Goal: Task Accomplishment & Management: Complete application form

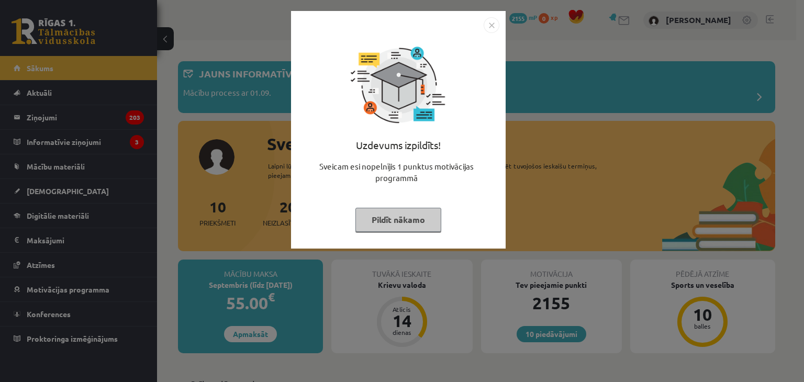
click at [392, 220] on button "Pildīt nākamo" at bounding box center [398, 220] width 86 height 24
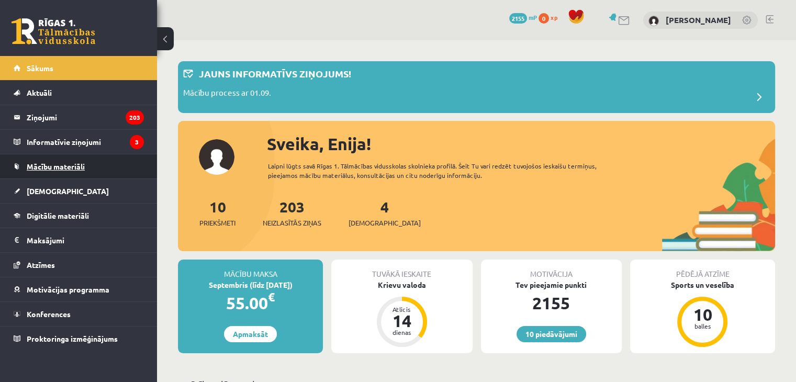
click at [51, 166] on span "Mācību materiāli" at bounding box center [56, 166] width 58 height 9
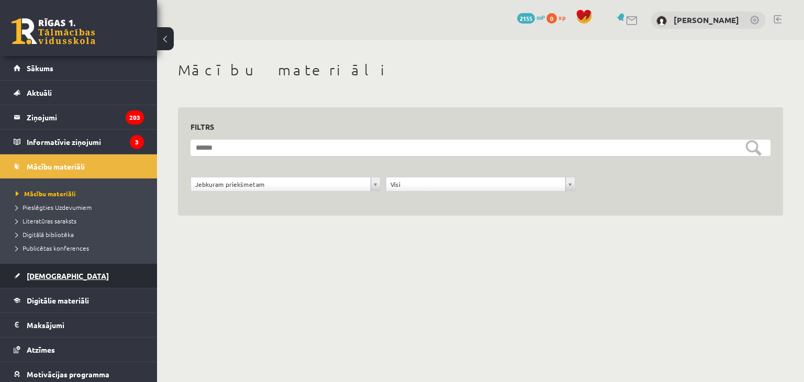
click at [47, 271] on span "[DEMOGRAPHIC_DATA]" at bounding box center [68, 275] width 82 height 9
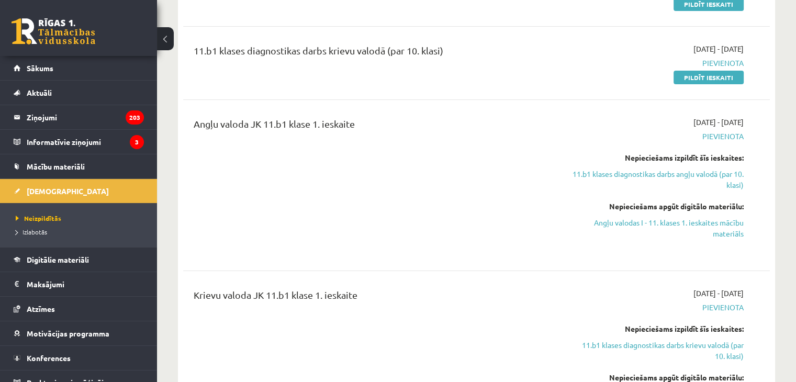
scroll to position [177, 0]
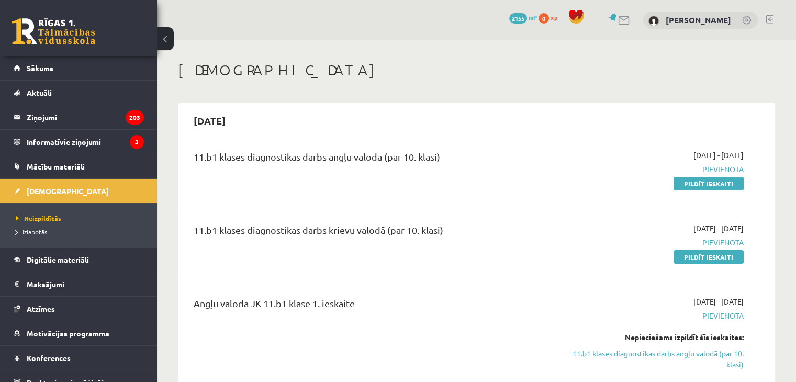
drag, startPoint x: 691, startPoint y: 182, endPoint x: 442, endPoint y: 54, distance: 279.8
click at [691, 182] on link "Pildīt ieskaiti" at bounding box center [709, 184] width 70 height 14
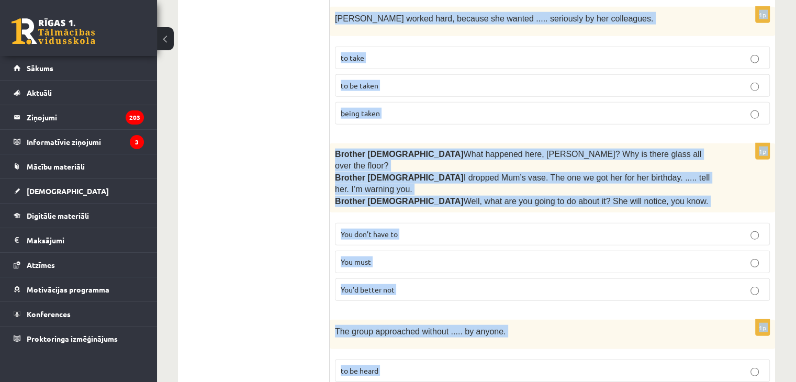
scroll to position [2637, 0]
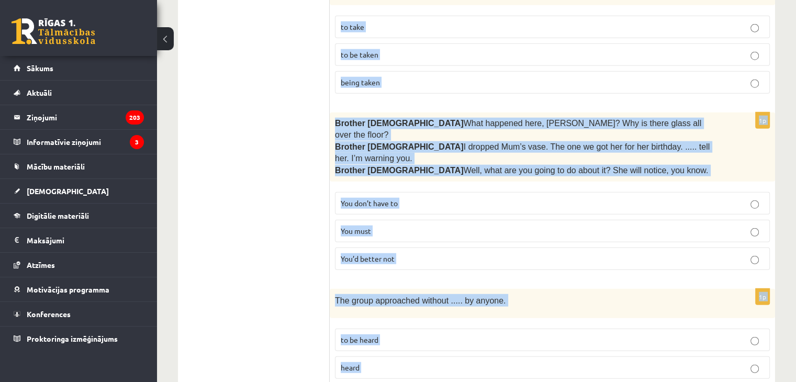
drag, startPoint x: 333, startPoint y: 120, endPoint x: 570, endPoint y: 390, distance: 359.1
copy form "Lore ipsumdol sit ametc ad elit seddoei, ..... tem incidid. utlabor etdolore ma…"
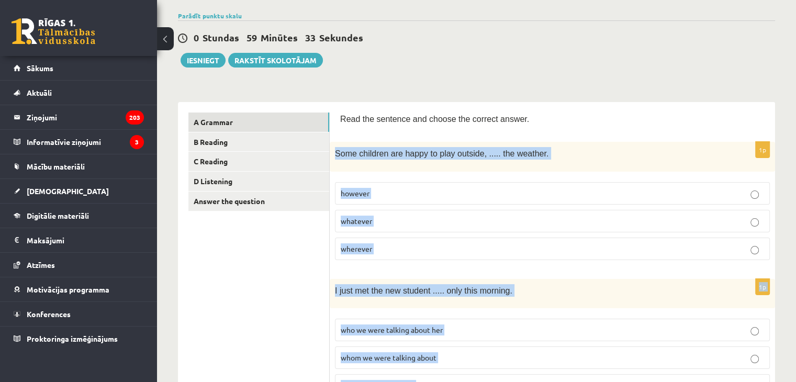
scroll to position [79, 0]
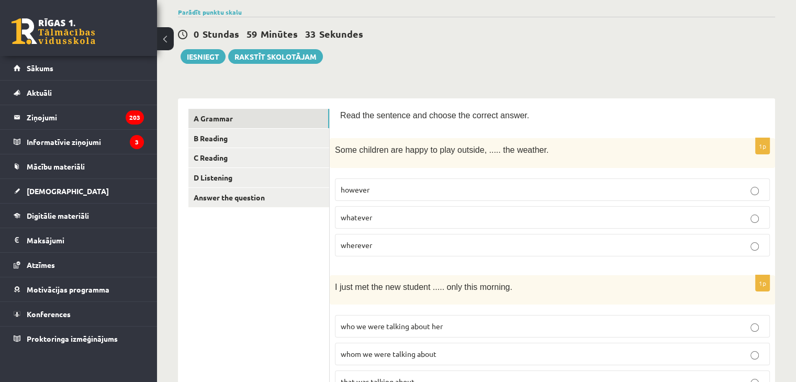
click at [383, 218] on p "whatever" at bounding box center [553, 217] width 424 height 11
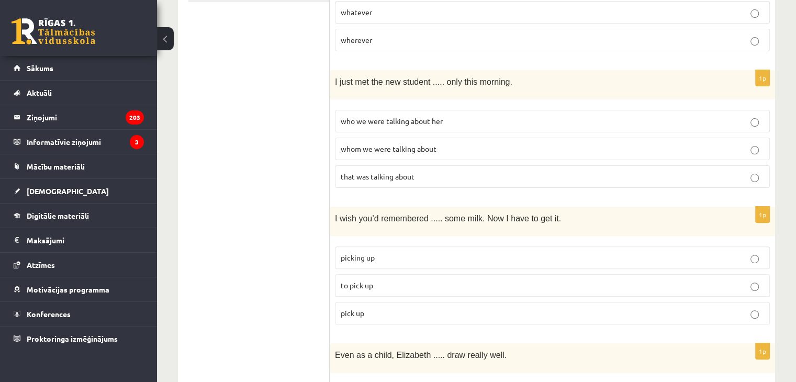
scroll to position [287, 0]
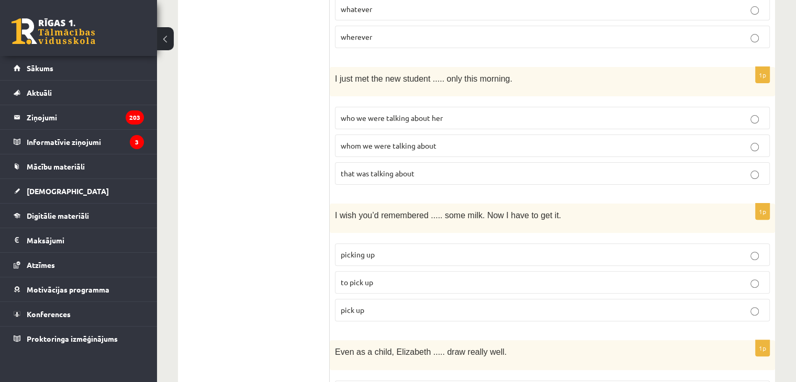
click at [394, 118] on p "who we were talking about her" at bounding box center [553, 118] width 424 height 11
click at [358, 141] on span "whom we were talking about" at bounding box center [389, 145] width 96 height 9
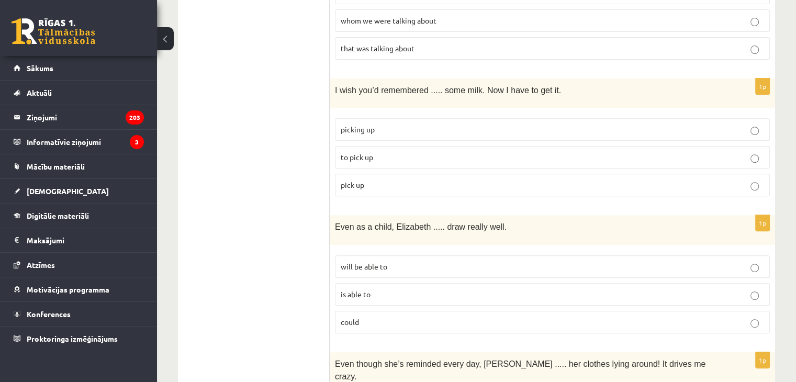
scroll to position [437, 0]
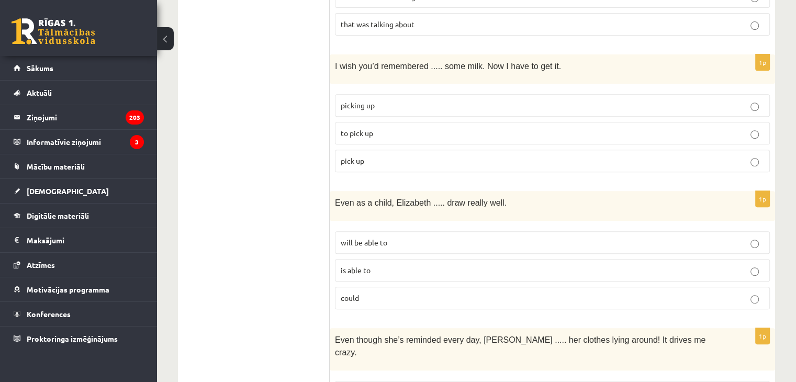
click at [355, 128] on span "to pick up" at bounding box center [357, 132] width 32 height 9
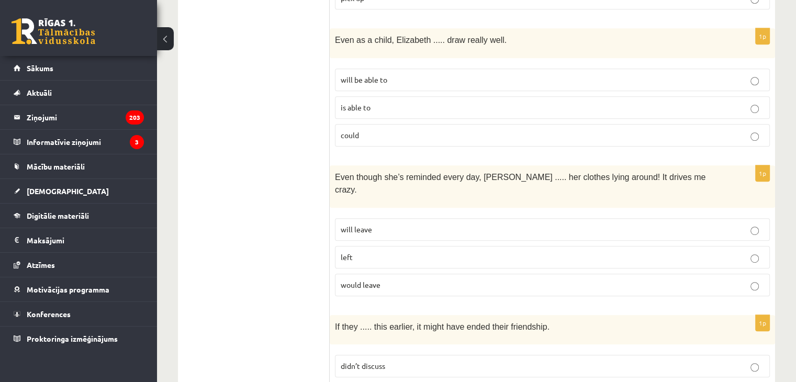
scroll to position [607, 0]
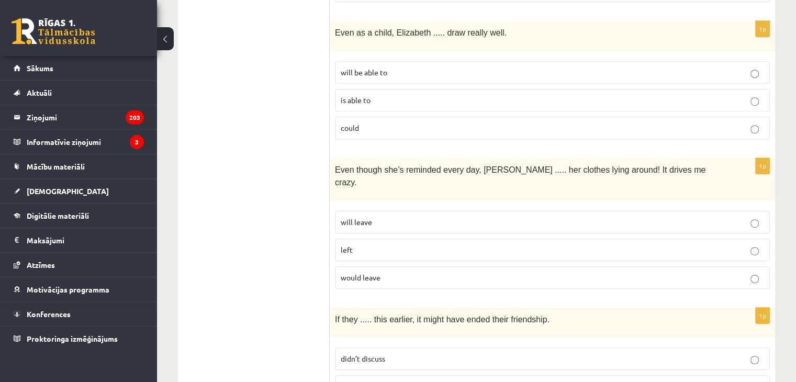
click at [387, 123] on p "could" at bounding box center [553, 128] width 424 height 11
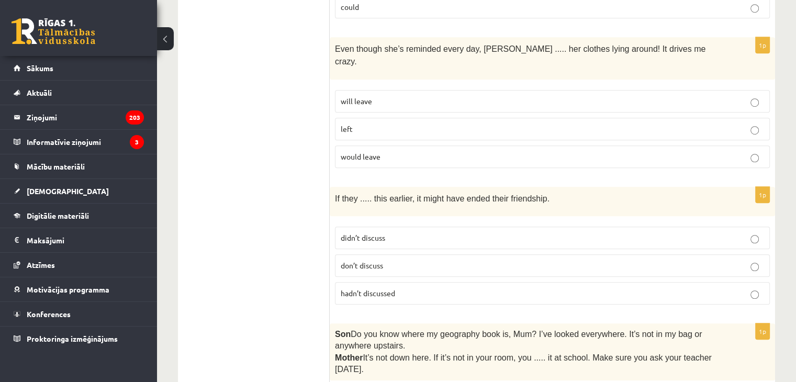
scroll to position [731, 0]
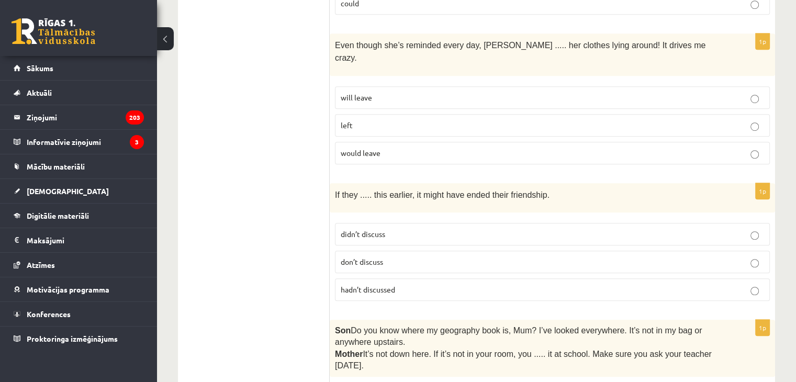
click at [356, 93] on span "will leave" at bounding box center [356, 97] width 31 height 9
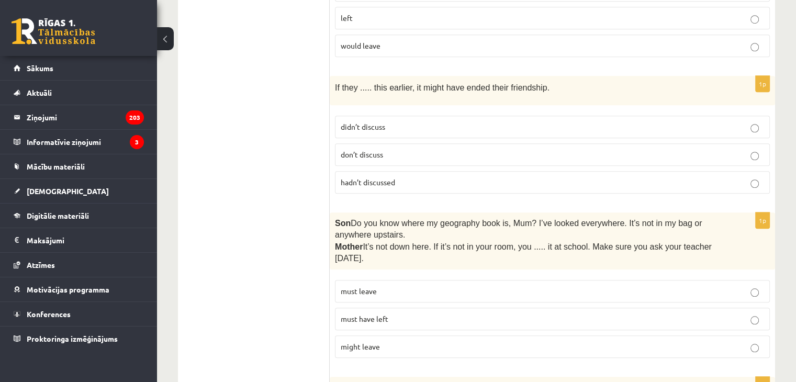
scroll to position [860, 0]
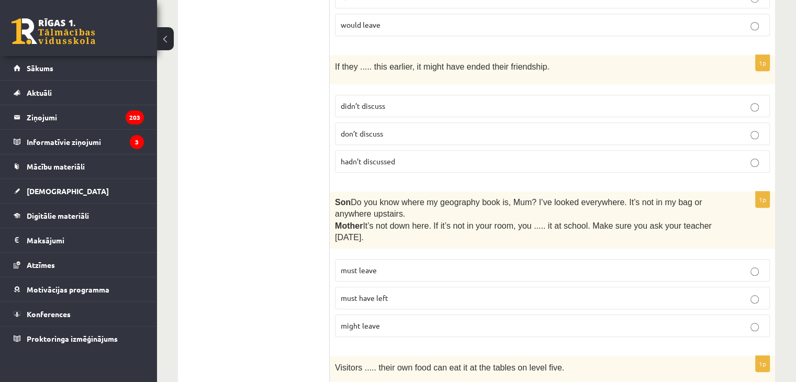
click at [566, 101] on p "didn’t discuss" at bounding box center [553, 106] width 424 height 11
click at [385, 157] on span "hadn’t discussed" at bounding box center [368, 161] width 54 height 9
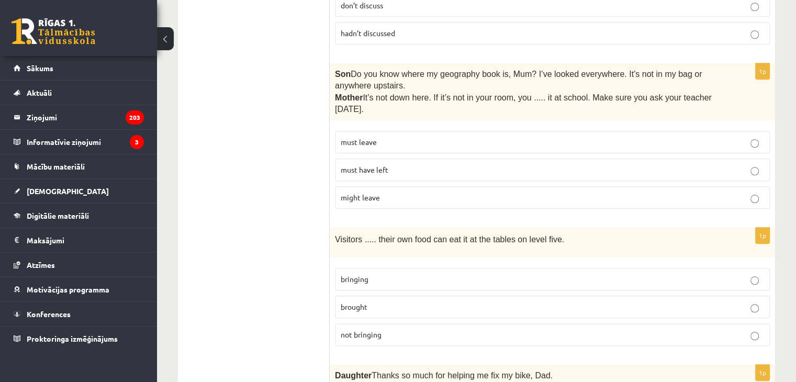
scroll to position [984, 0]
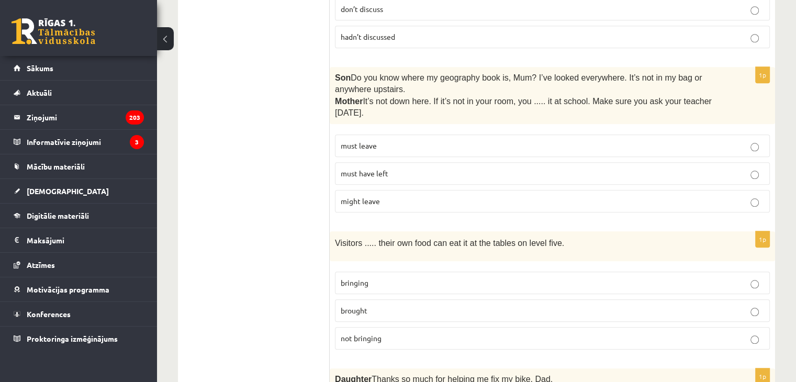
click at [443, 168] on p "must have left" at bounding box center [553, 173] width 424 height 11
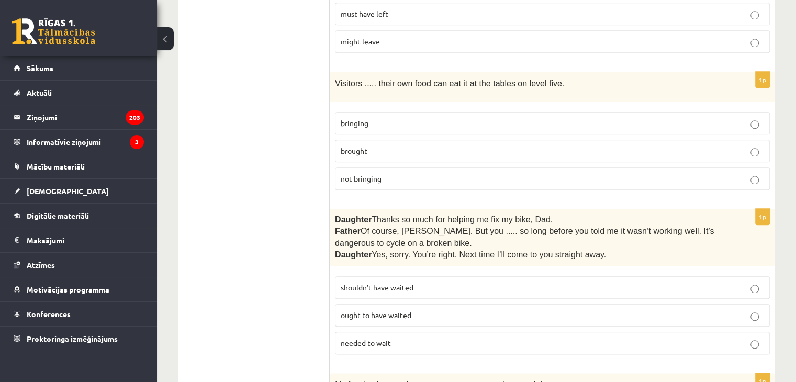
scroll to position [1148, 0]
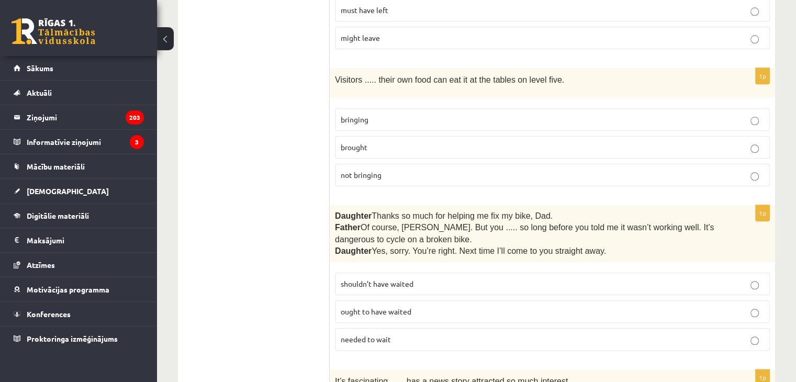
click at [555, 114] on p "bringing" at bounding box center [553, 119] width 424 height 11
click at [350, 115] on span "bringing" at bounding box center [355, 119] width 28 height 9
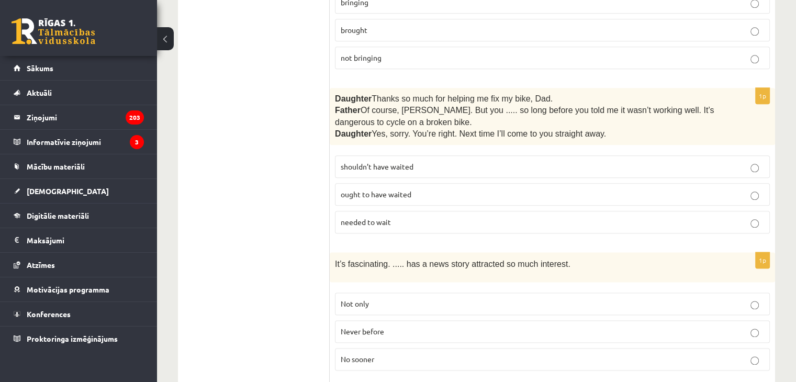
scroll to position [1269, 0]
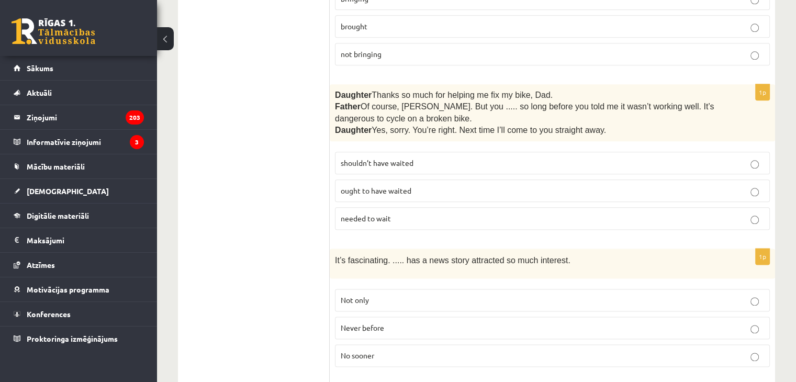
click at [569, 158] on p "shouldn’t have waited" at bounding box center [553, 163] width 424 height 11
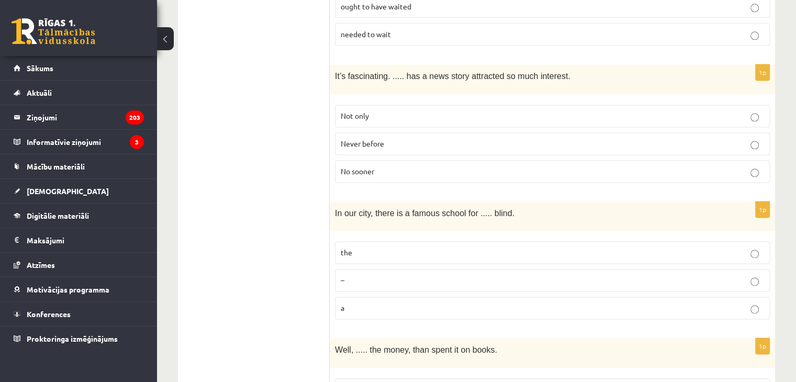
scroll to position [1458, 0]
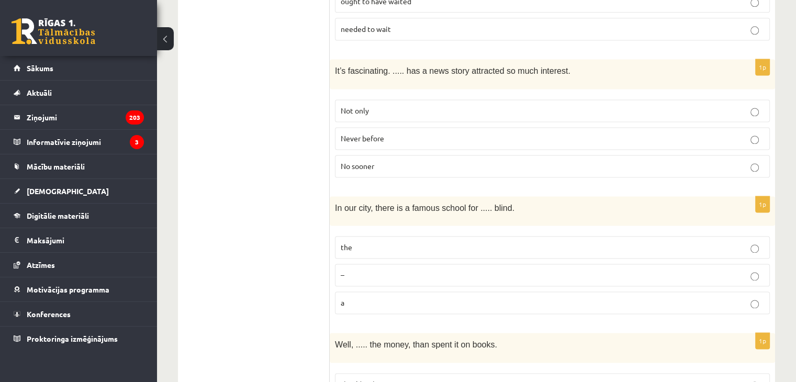
click at [388, 133] on p "Never before" at bounding box center [553, 138] width 424 height 11
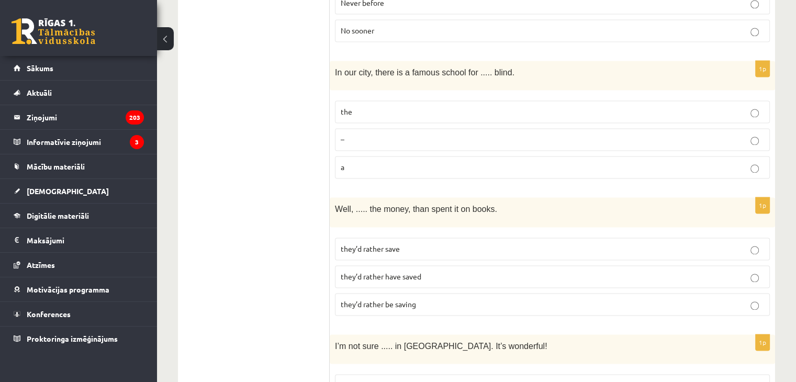
scroll to position [1589, 0]
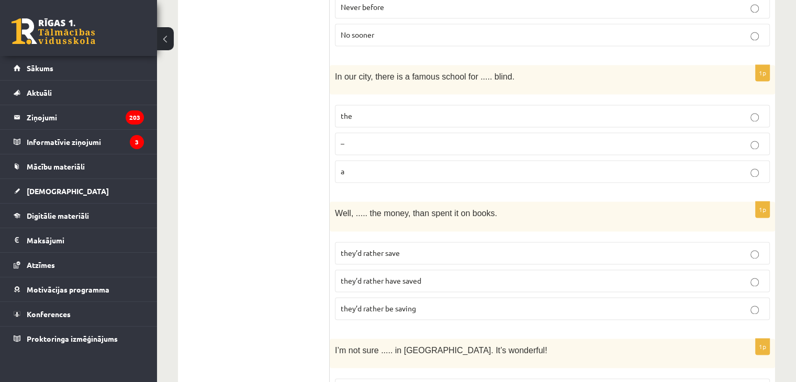
click at [353, 110] on p "the" at bounding box center [553, 115] width 424 height 11
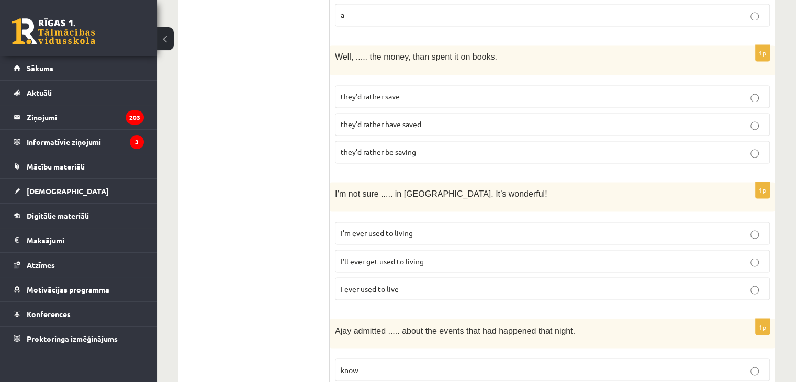
scroll to position [1753, 0]
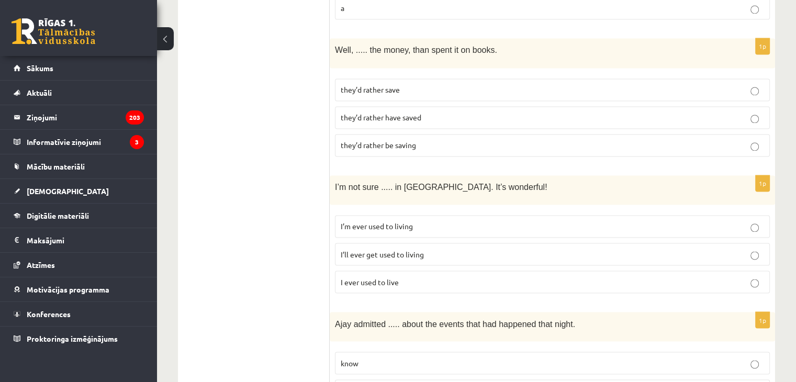
click at [433, 84] on p "they’d rather save" at bounding box center [553, 89] width 424 height 11
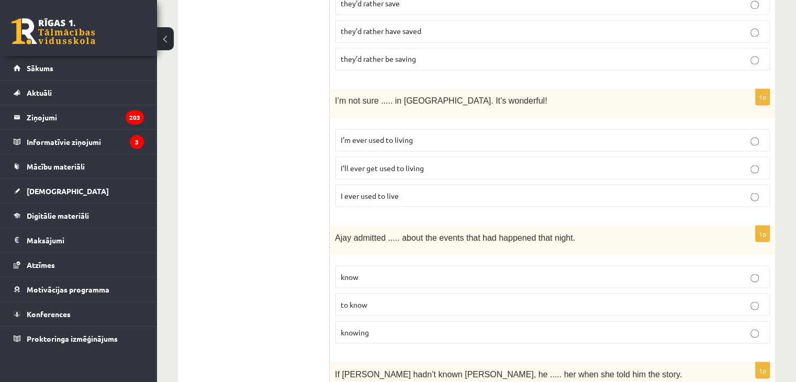
scroll to position [1843, 0]
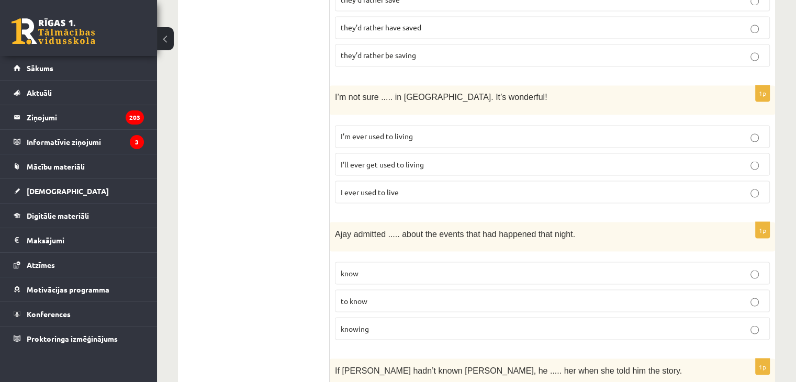
click at [526, 159] on p "I’ll ever get used to living" at bounding box center [553, 164] width 424 height 11
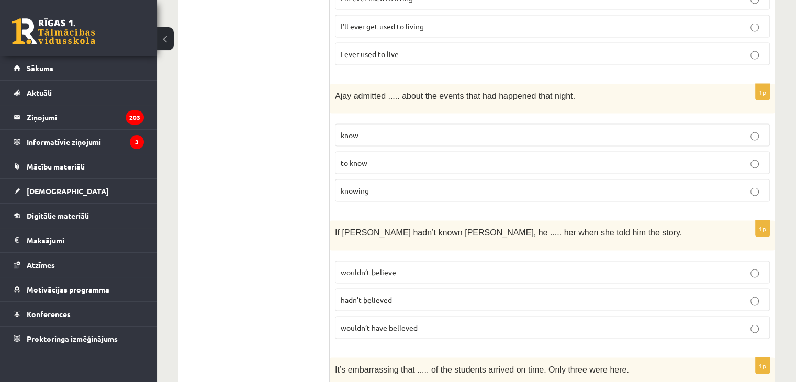
scroll to position [1983, 0]
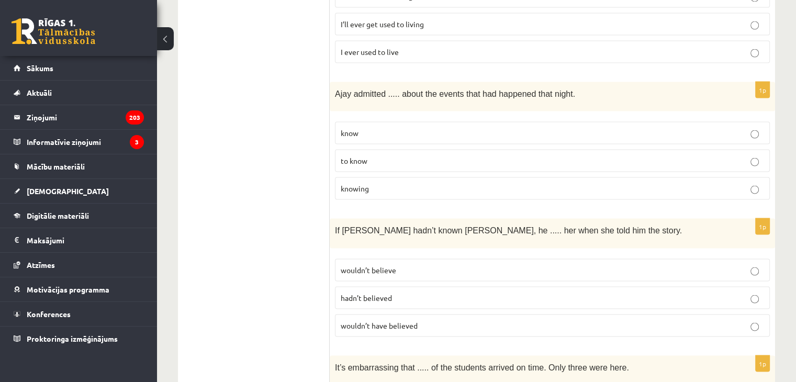
click at [381, 183] on p "knowing" at bounding box center [553, 188] width 424 height 11
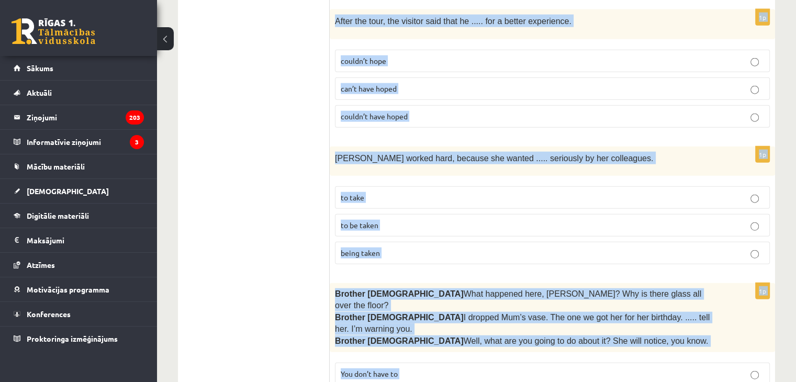
scroll to position [2637, 0]
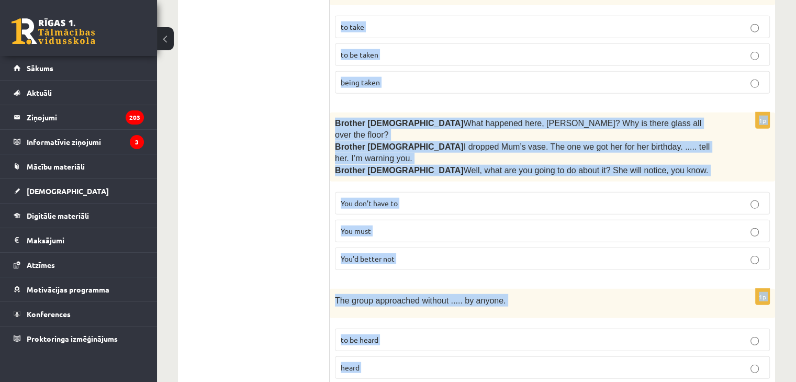
drag, startPoint x: 335, startPoint y: 62, endPoint x: 570, endPoint y: 400, distance: 411.4
copy form "Ajay admitted ..... about the events that had happened that night. know to know…"
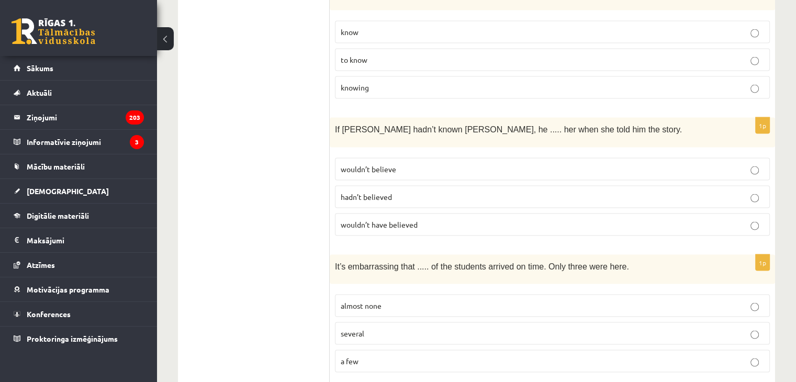
scroll to position [2111, 0]
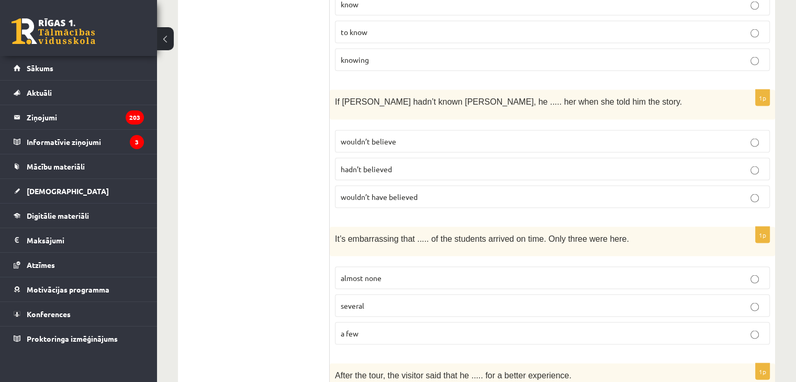
click at [367, 130] on label "wouldn’t believe" at bounding box center [552, 141] width 435 height 23
click at [365, 174] on fieldset "wouldn’t believe hadn’t believed wouldn’t have believed" at bounding box center [552, 168] width 435 height 86
click at [364, 192] on span "wouldn’t have believed" at bounding box center [379, 196] width 77 height 9
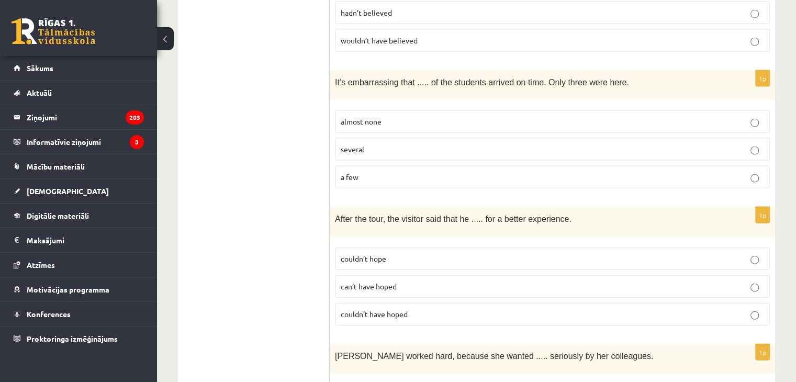
scroll to position [2261, 0]
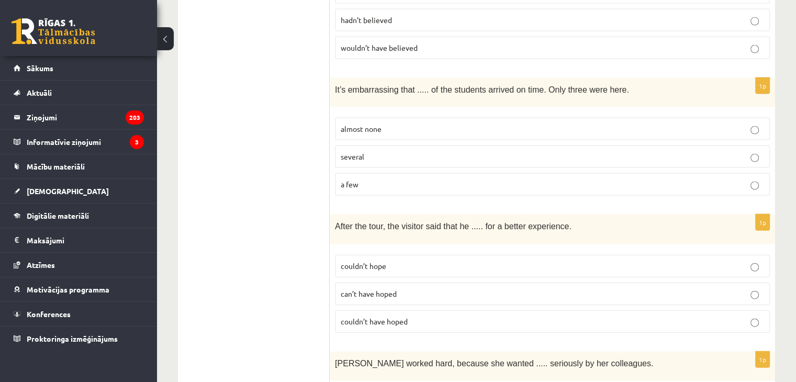
click at [370, 118] on label "almost none" at bounding box center [552, 129] width 435 height 23
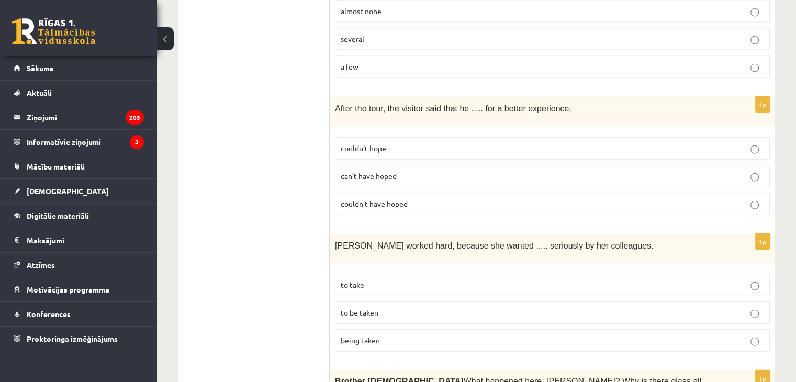
scroll to position [2385, 0]
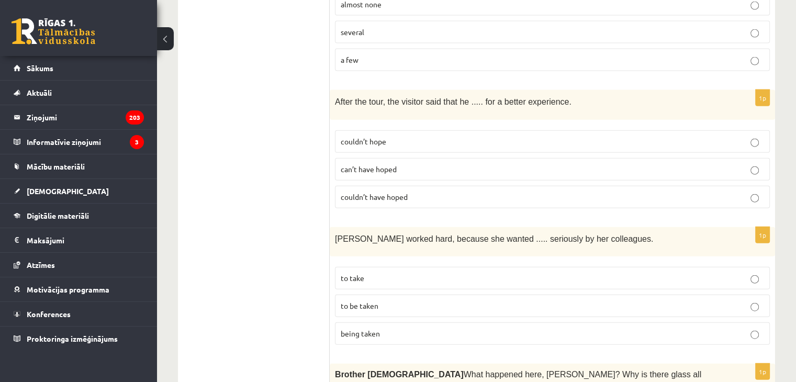
click at [387, 192] on p "couldn’t have hoped" at bounding box center [553, 197] width 424 height 11
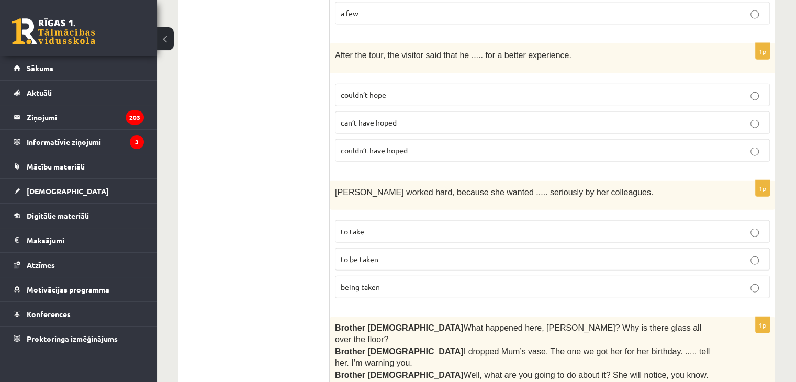
scroll to position [2433, 0]
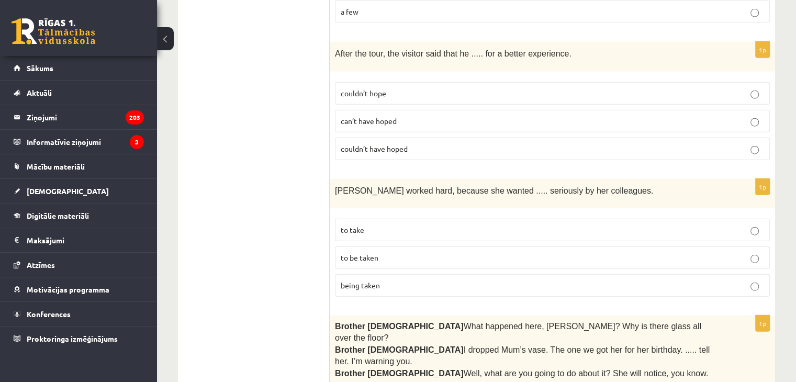
click at [363, 253] on span "to be taken" at bounding box center [360, 257] width 38 height 9
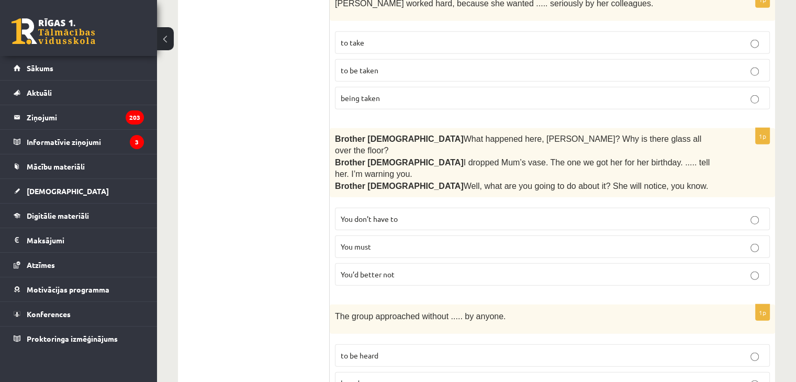
scroll to position [2637, 0]
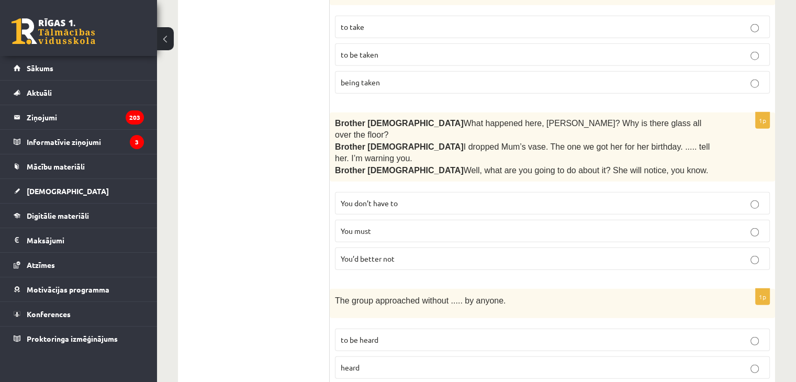
click at [369, 254] on span "You’d better not" at bounding box center [368, 258] width 54 height 9
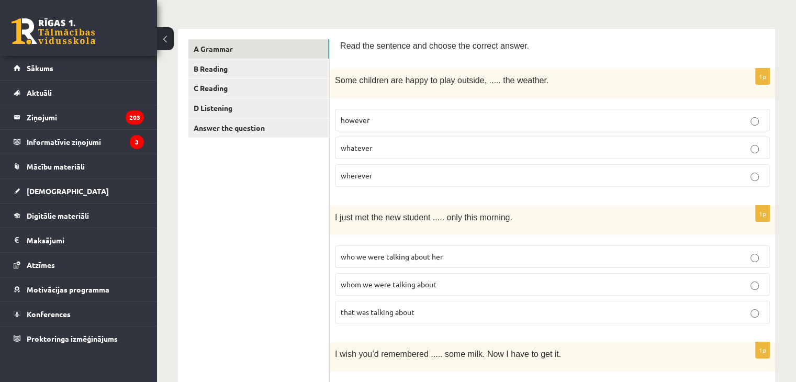
scroll to position [0, 0]
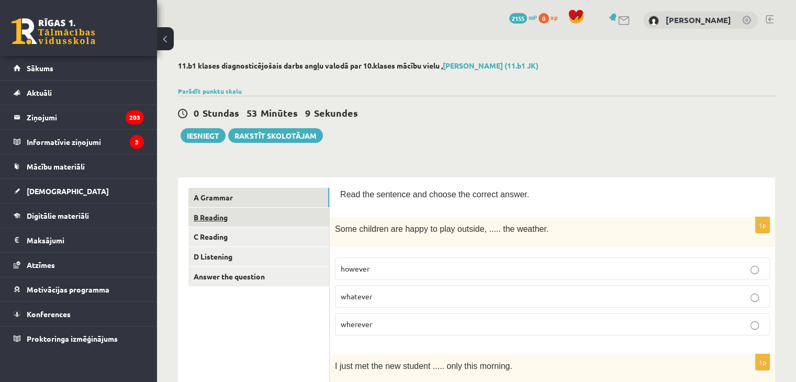
click at [210, 218] on link "B Reading" at bounding box center [258, 217] width 141 height 19
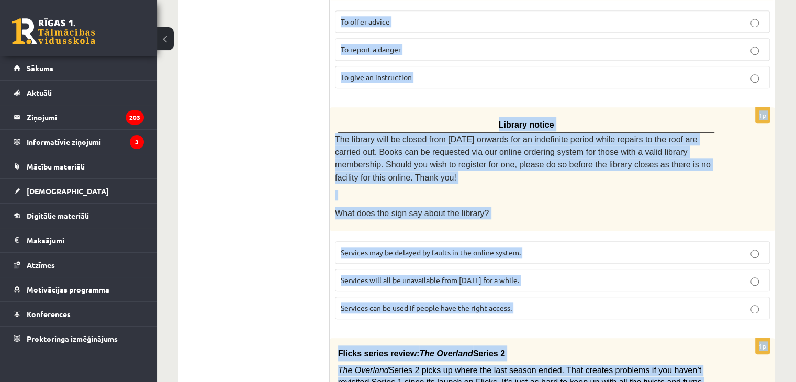
scroll to position [1232, 0]
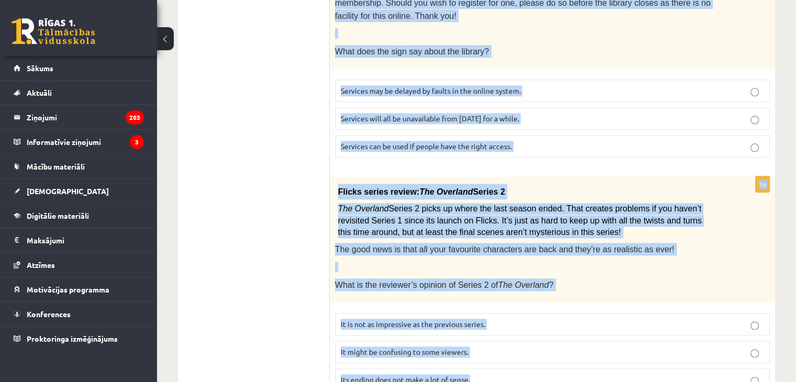
drag, startPoint x: 332, startPoint y: 42, endPoint x: 636, endPoint y: 406, distance: 473.6
copy form "Read the text and choose the correct answer. 1p From: Emily To: Priya Subject: …"
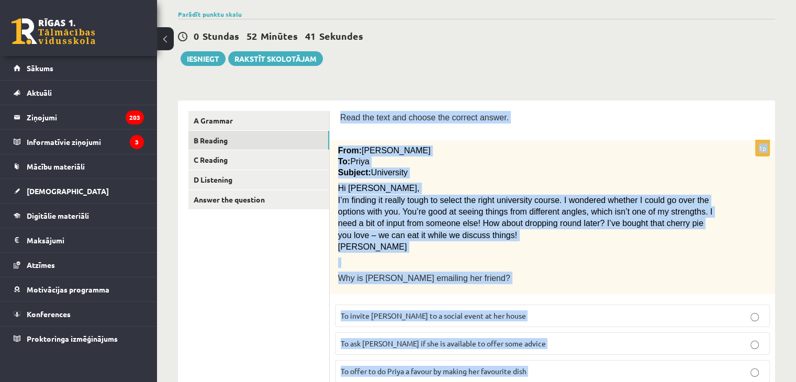
scroll to position [79, 0]
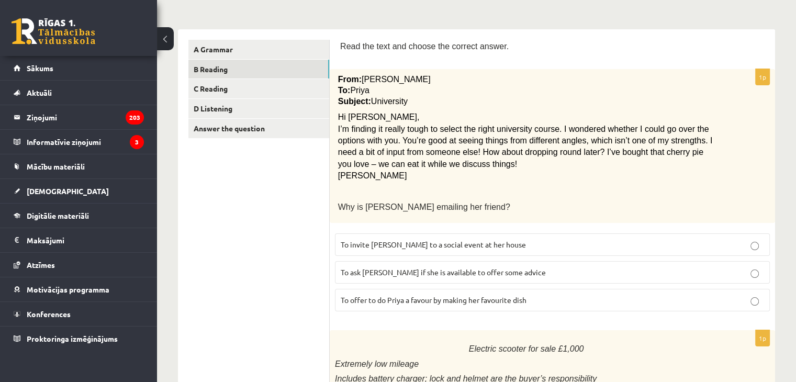
scroll to position [149, 0]
click at [384, 266] on span "To ask Priya if she is available to offer some advice" at bounding box center [443, 270] width 205 height 9
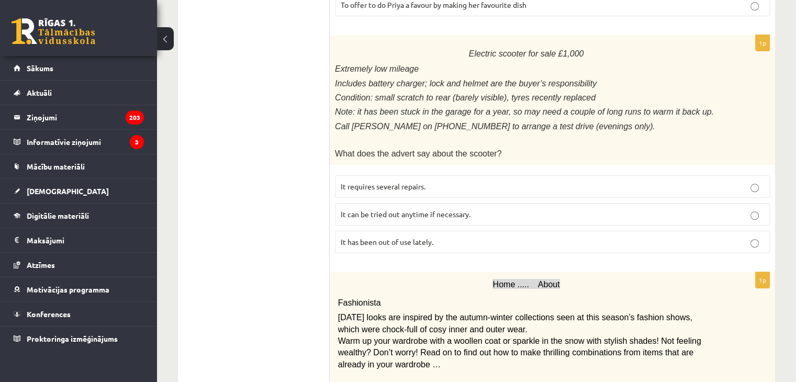
scroll to position [445, 0]
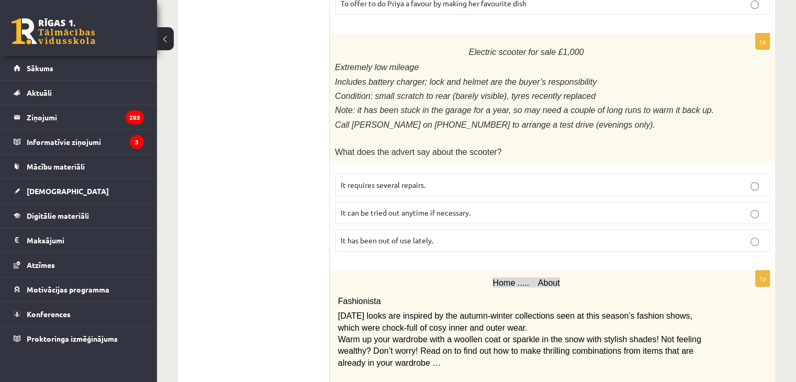
click at [398, 229] on label "It has been out of use lately." at bounding box center [552, 240] width 435 height 23
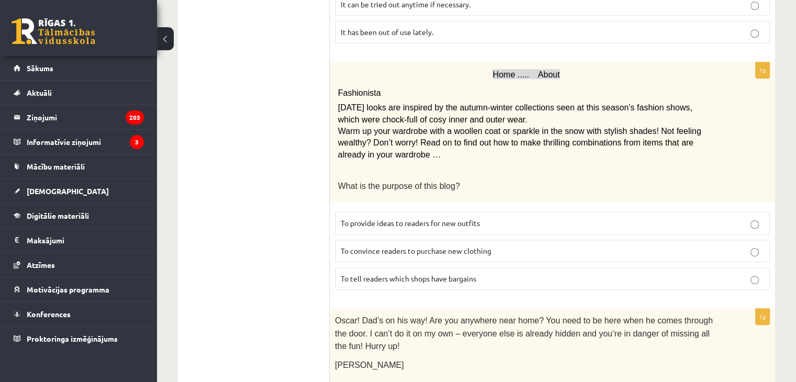
scroll to position [657, 0]
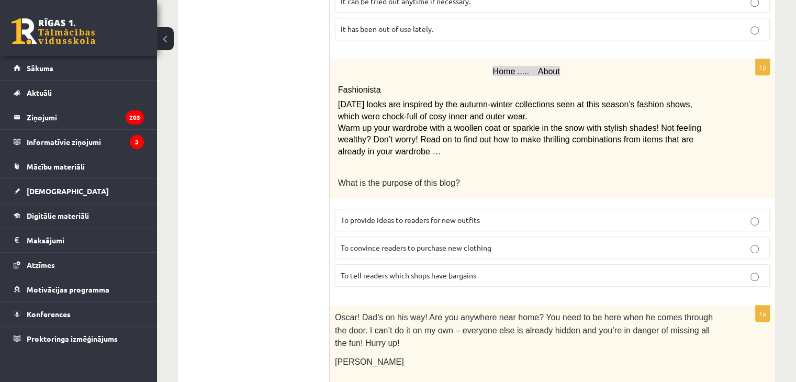
click at [407, 215] on span "To provide ideas to readers for new outfits" at bounding box center [410, 219] width 139 height 9
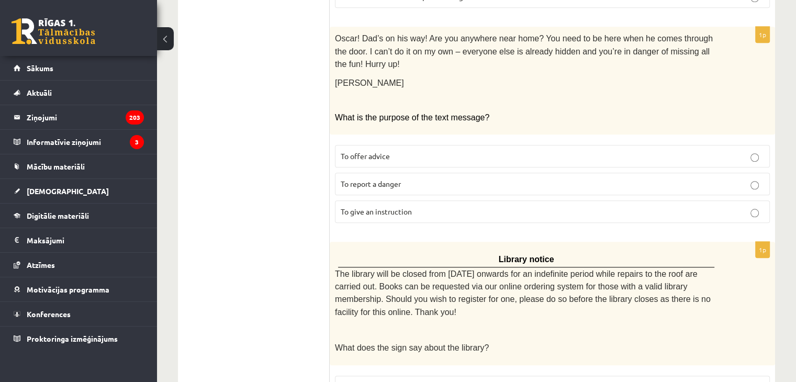
scroll to position [939, 0]
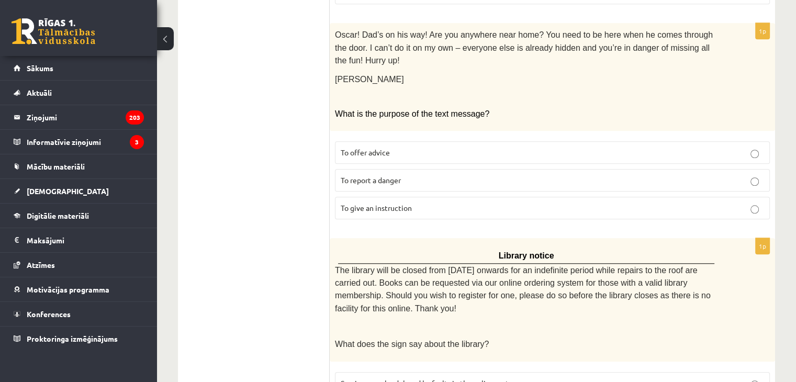
click at [397, 203] on span "To give an instruction" at bounding box center [376, 207] width 71 height 9
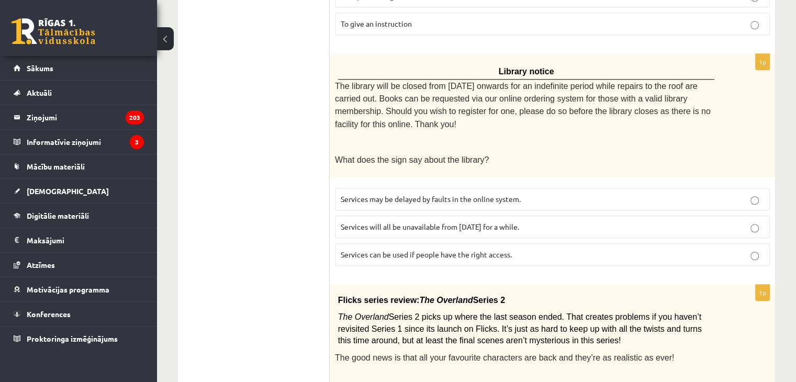
scroll to position [1135, 0]
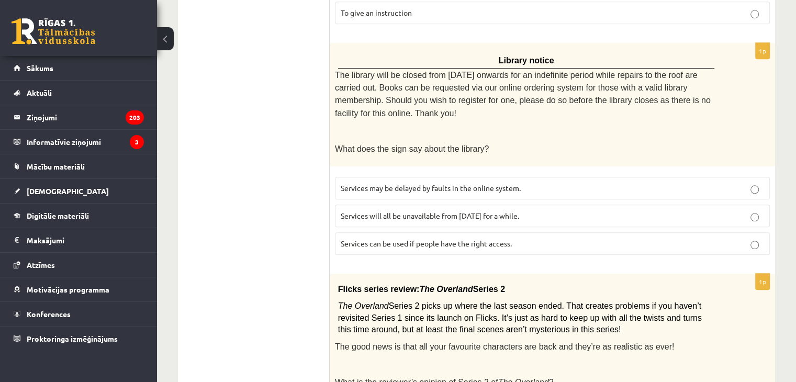
click at [375, 239] on span "Services can be used if people have the right access." at bounding box center [426, 243] width 171 height 9
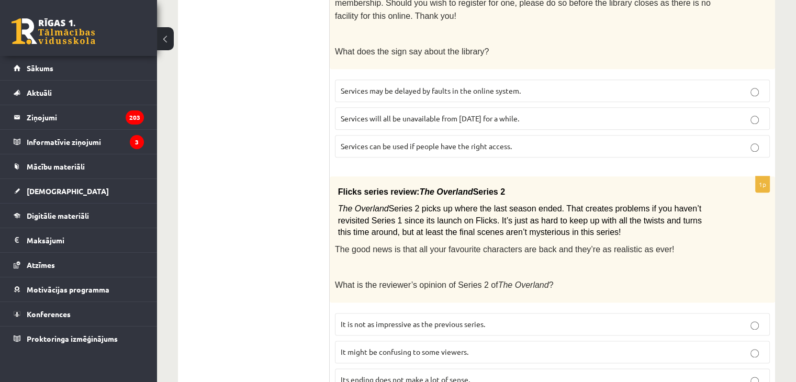
click at [377, 347] on span "It might be confusing to some viewers." at bounding box center [405, 351] width 128 height 9
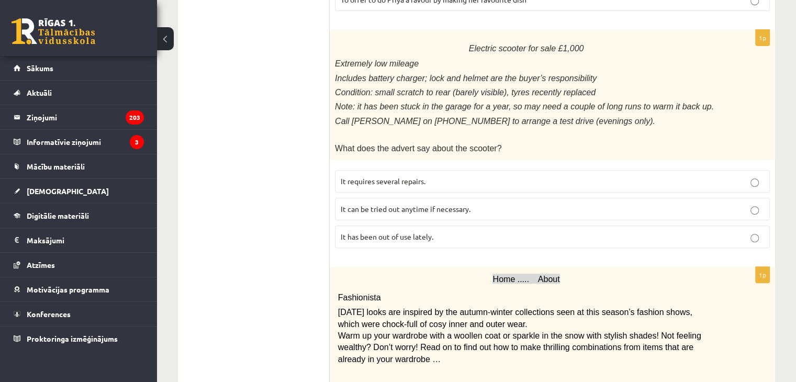
scroll to position [0, 0]
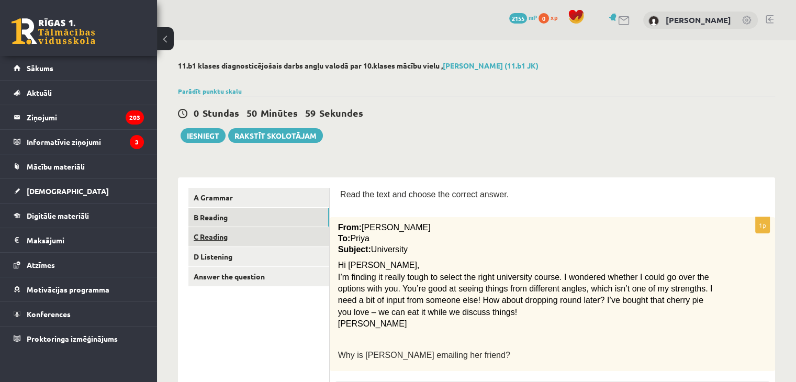
click at [224, 236] on link "C Reading" at bounding box center [258, 236] width 141 height 19
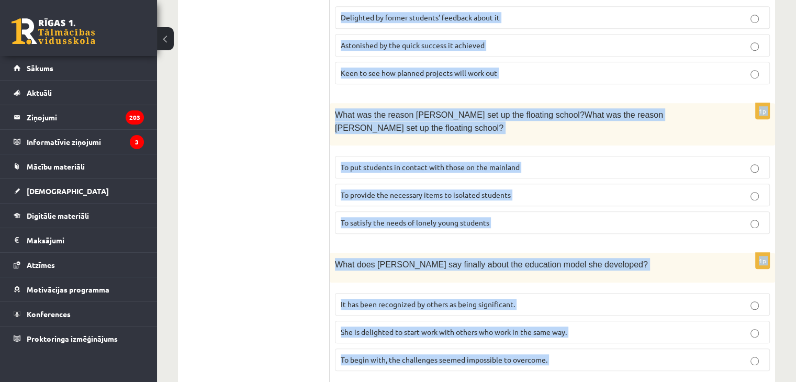
scroll to position [1042, 0]
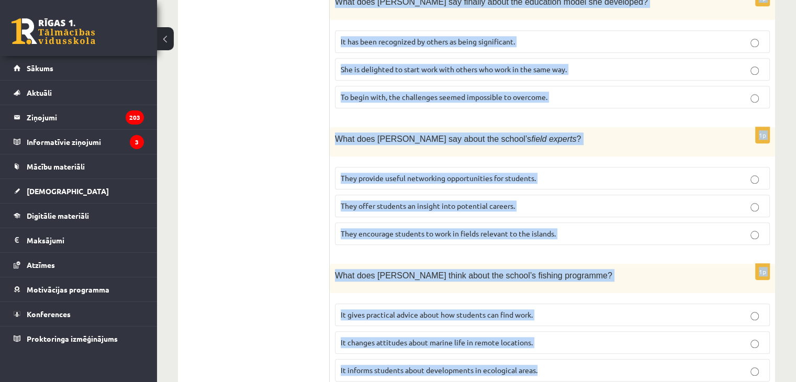
drag, startPoint x: 335, startPoint y: 47, endPoint x: 627, endPoint y: 406, distance: 463.3
copy form "Read the article about an unusual school and choose the correct answer for each…"
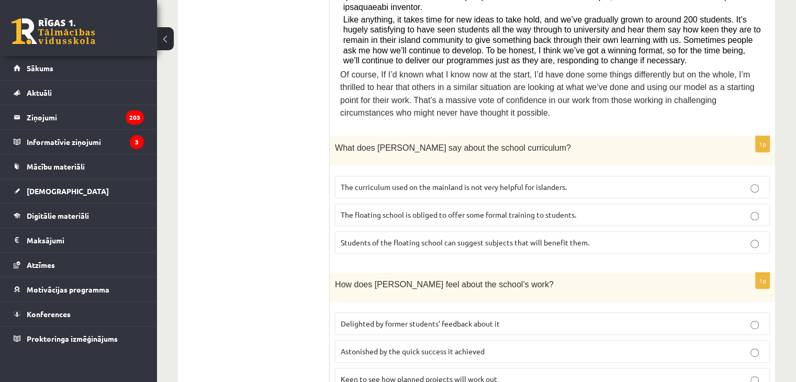
scroll to position [474, 0]
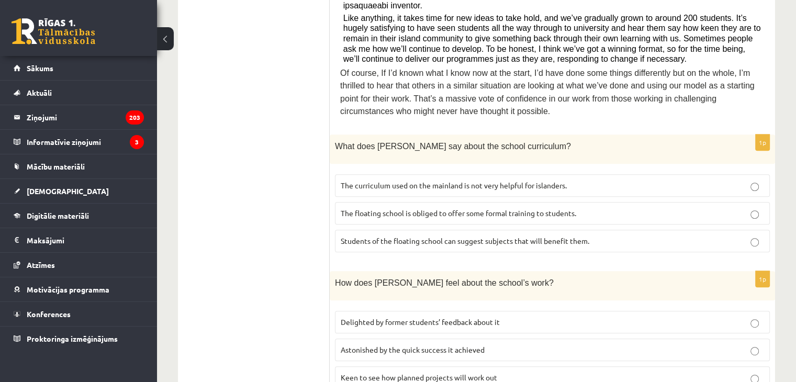
click at [488, 181] on span "The curriculum used on the mainland is not very helpful for islanders." at bounding box center [454, 185] width 226 height 9
click at [425, 317] on span "Delighted by former students’ feedback about it" at bounding box center [420, 321] width 159 height 9
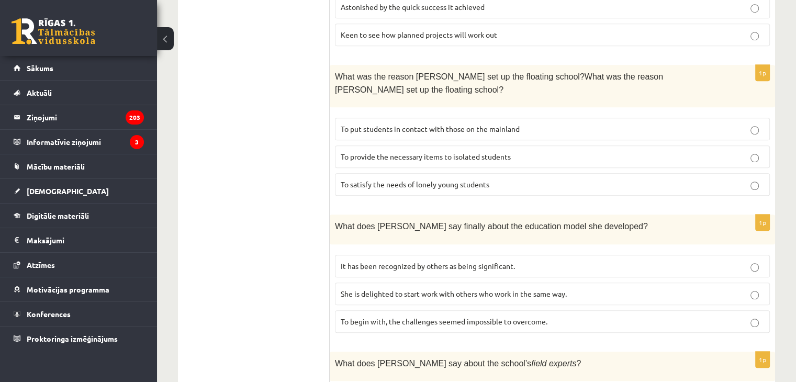
scroll to position [814, 0]
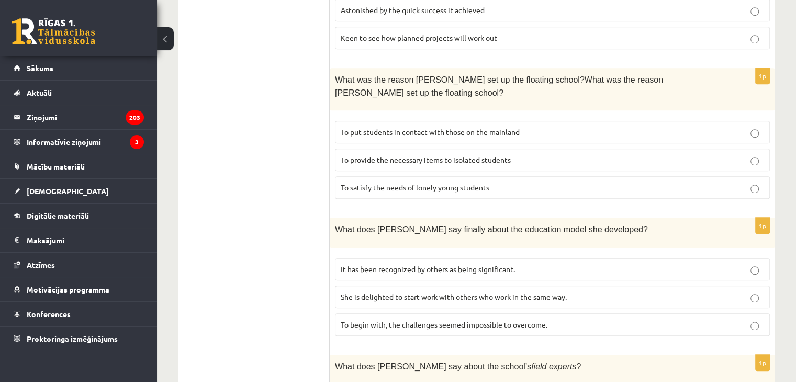
click at [366, 155] on span "To provide the necessary items to isolated students" at bounding box center [426, 159] width 170 height 9
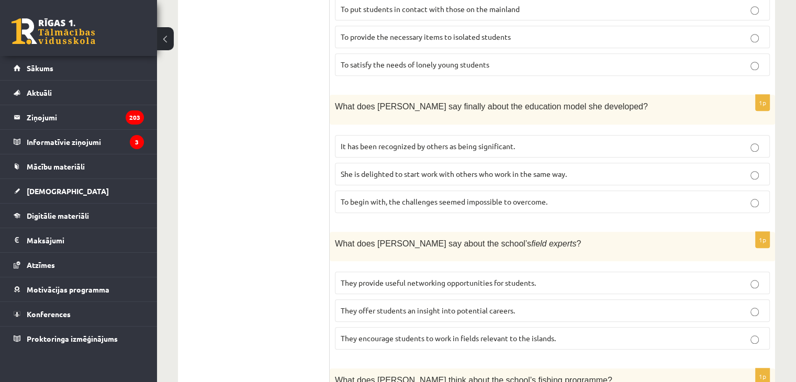
scroll to position [939, 0]
click at [414, 134] on label "It has been recognized by others as being significant." at bounding box center [552, 145] width 435 height 23
click at [451, 304] on span "They offer students an insight into potential careers." at bounding box center [428, 308] width 174 height 9
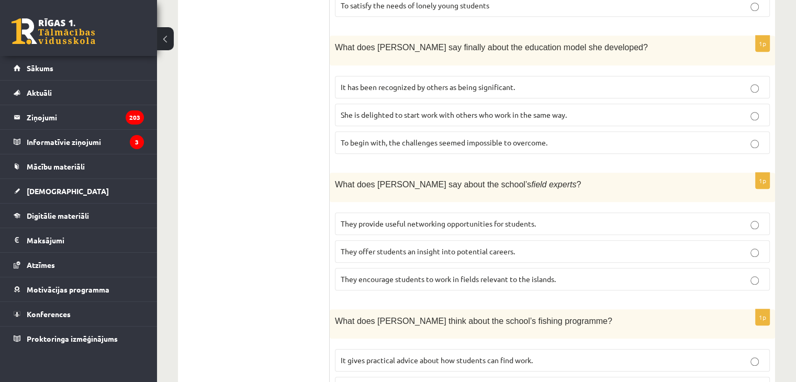
scroll to position [1042, 0]
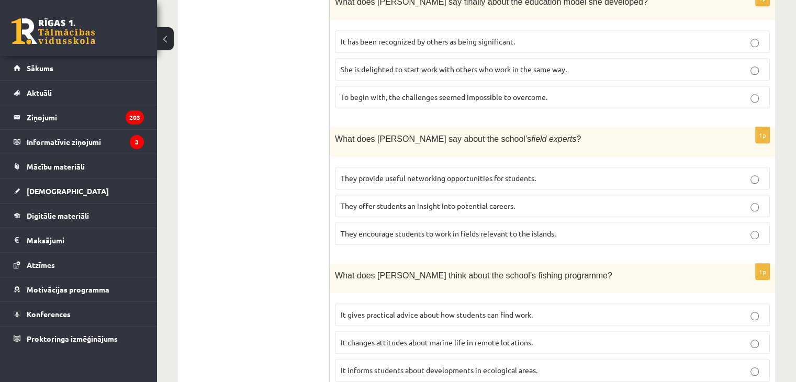
click at [402, 365] on span "It informs students about developments in ecological areas." at bounding box center [439, 369] width 197 height 9
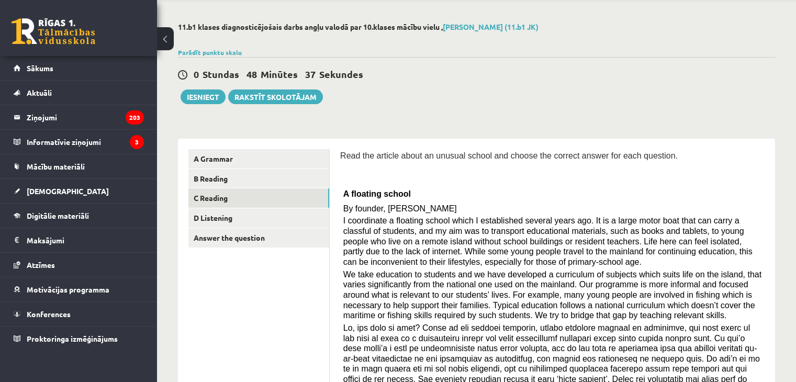
scroll to position [40, 0]
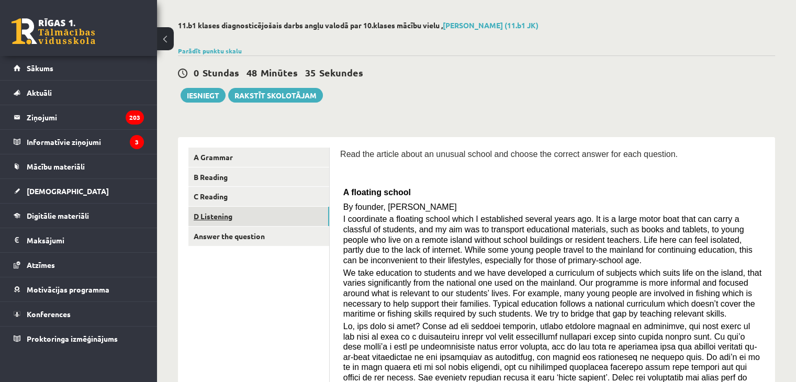
click at [205, 216] on link "D Listening" at bounding box center [258, 216] width 141 height 19
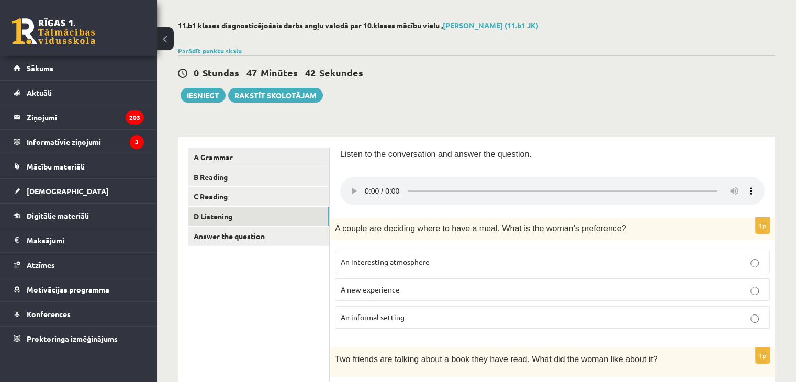
click at [430, 261] on p "An interesting atmosphere" at bounding box center [553, 262] width 424 height 11
click at [445, 325] on label "An informal setting" at bounding box center [552, 317] width 435 height 23
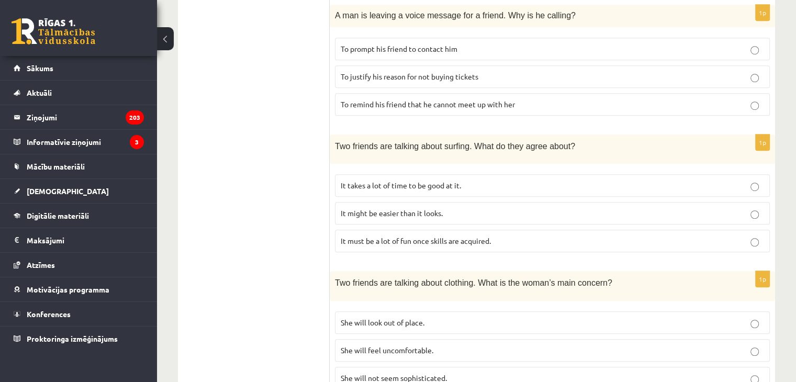
scroll to position [662, 0]
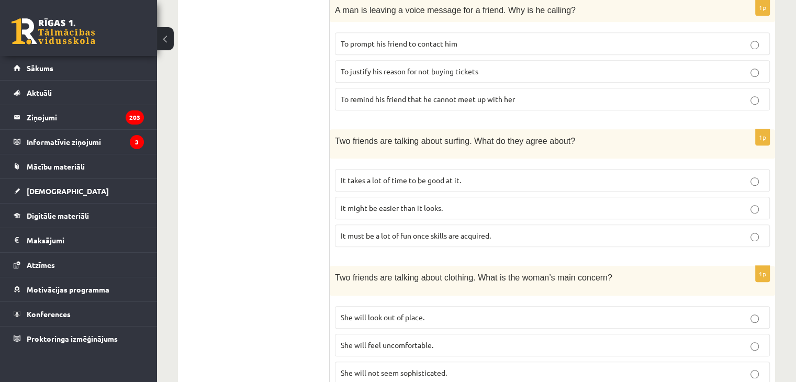
click at [374, 169] on label "It takes a lot of time to be good at it." at bounding box center [552, 180] width 435 height 23
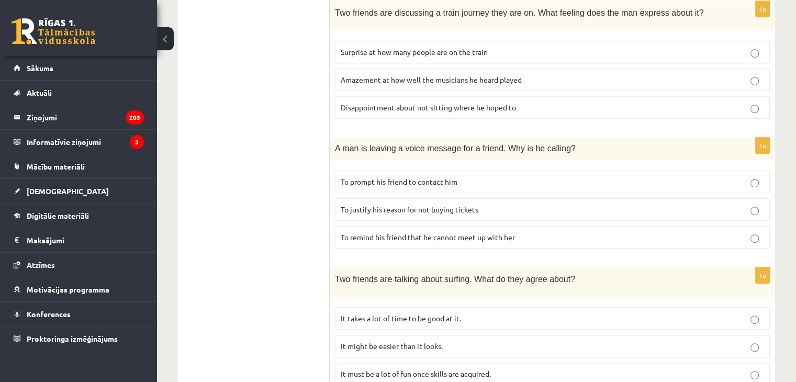
scroll to position [544, 0]
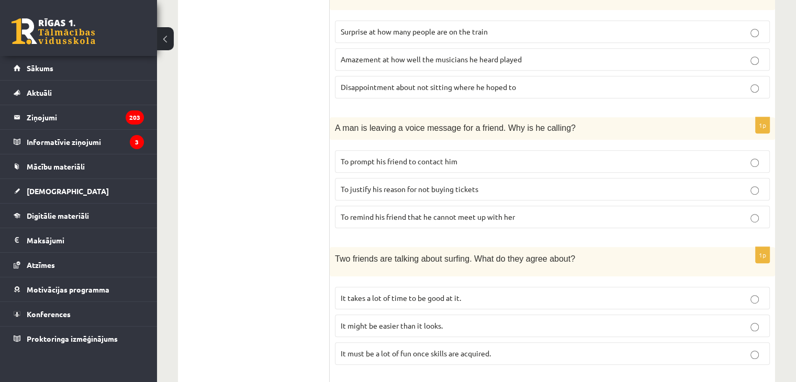
click at [580, 163] on label "To prompt his friend to contact him" at bounding box center [552, 161] width 435 height 23
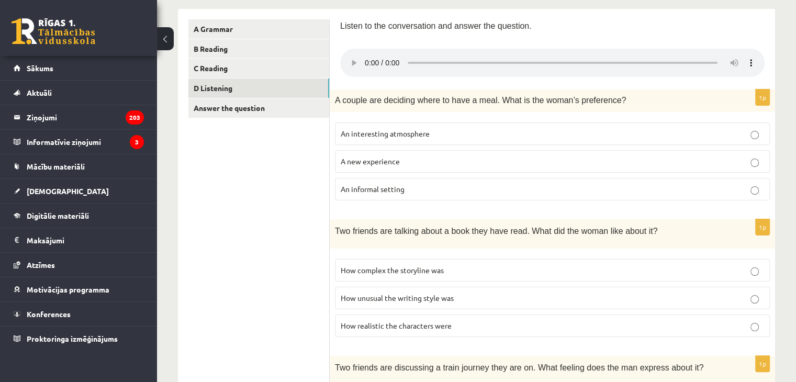
scroll to position [171, 0]
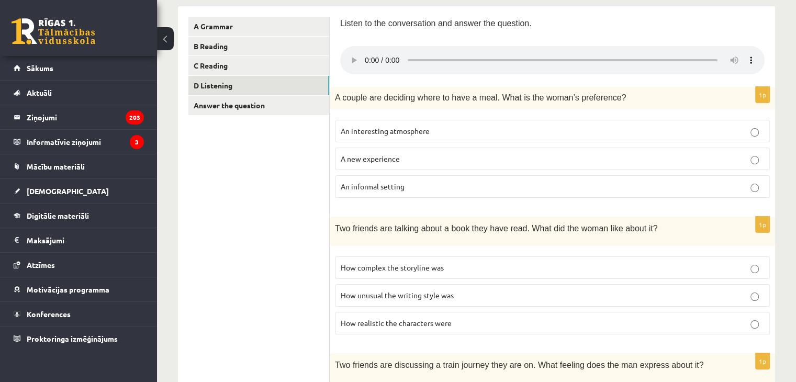
click at [729, 330] on label "How realistic the characters were" at bounding box center [552, 323] width 435 height 23
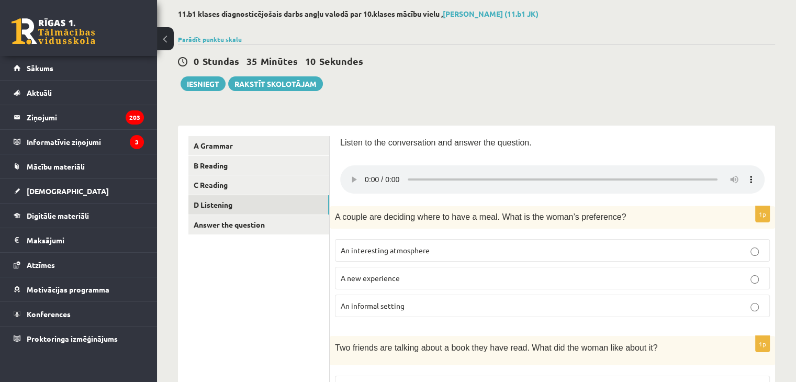
scroll to position [48, 0]
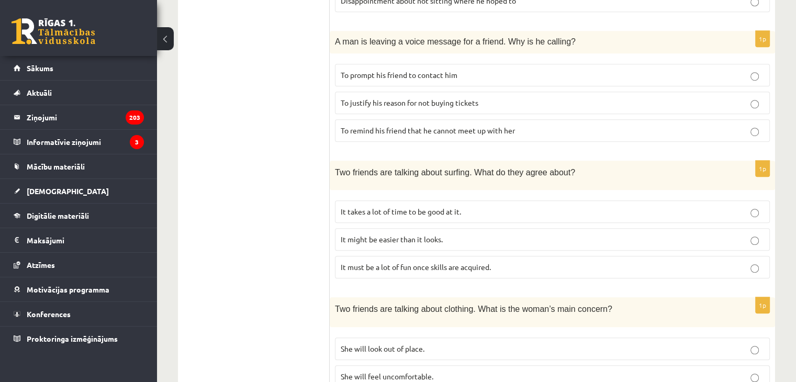
scroll to position [696, 0]
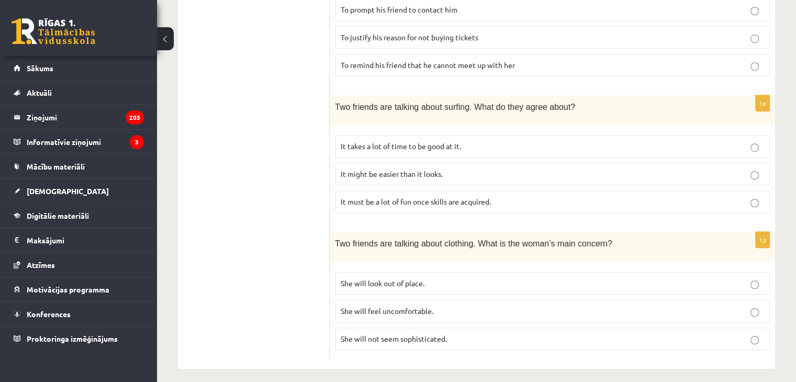
click at [347, 272] on label "She will look out of place." at bounding box center [552, 283] width 435 height 23
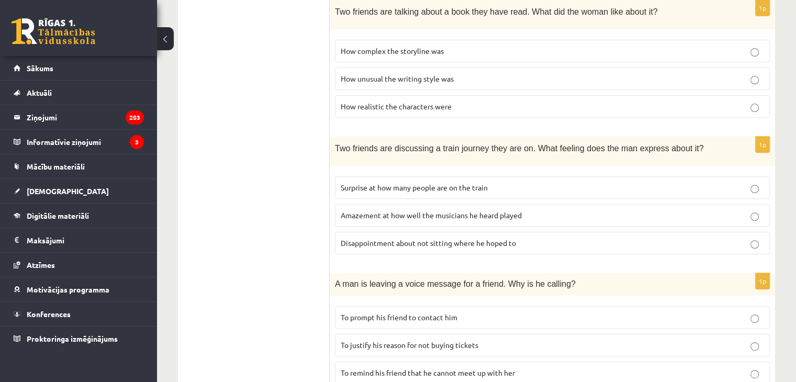
scroll to position [388, 0]
click at [351, 245] on label "Disappointment about not sitting where he hoped to" at bounding box center [552, 242] width 435 height 23
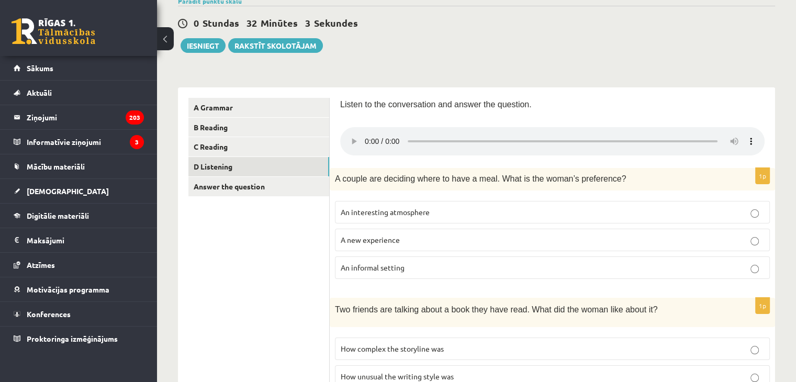
scroll to position [83, 0]
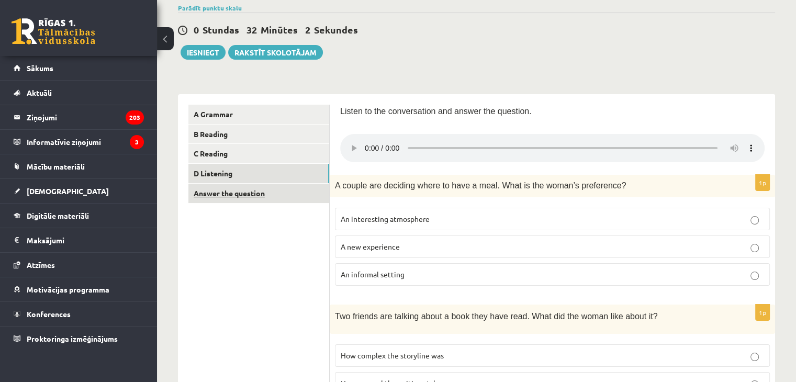
click at [226, 185] on link "Answer the question" at bounding box center [258, 193] width 141 height 19
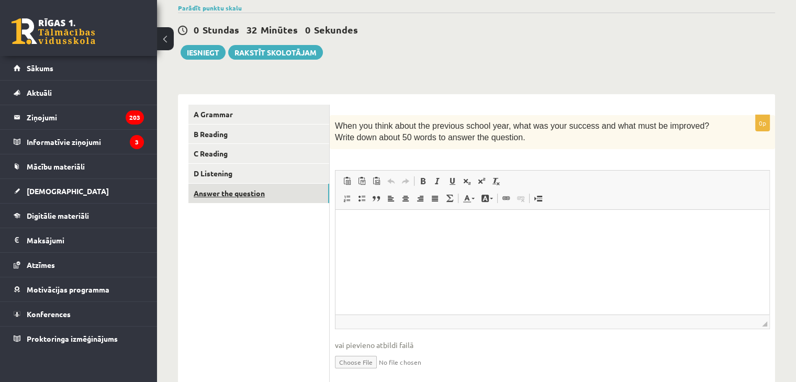
scroll to position [0, 0]
click at [440, 221] on p "Editor, wiswyg-editor-user-answer-47363748883400" at bounding box center [552, 225] width 413 height 11
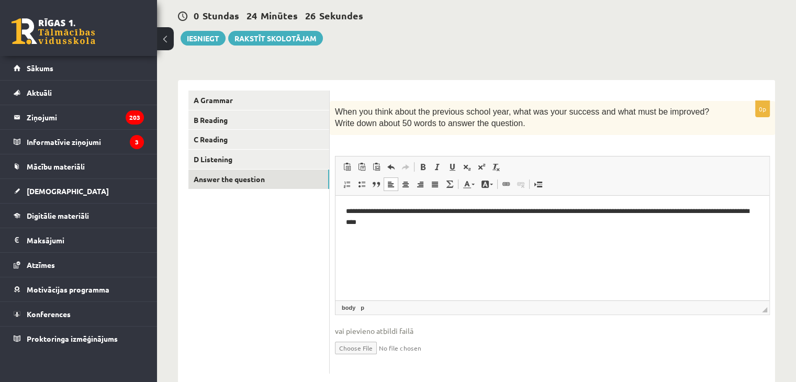
scroll to position [120, 0]
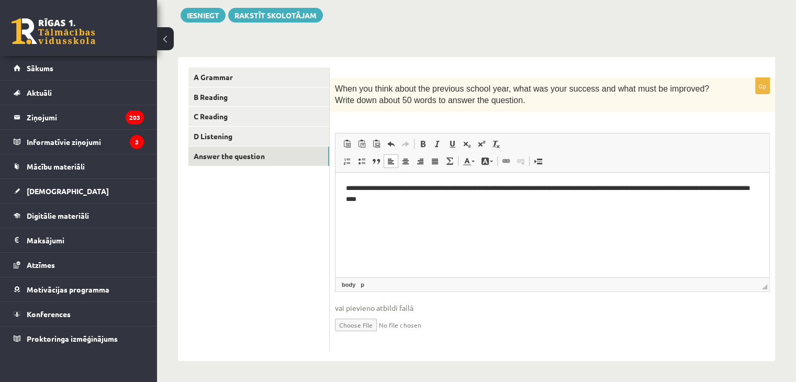
click at [493, 188] on p "**********" at bounding box center [553, 194] width 414 height 22
click at [543, 190] on p "**********" at bounding box center [553, 194] width 414 height 22
click at [493, 186] on p "**********" at bounding box center [553, 194] width 414 height 22
click at [545, 185] on p "**********" at bounding box center [553, 194] width 414 height 22
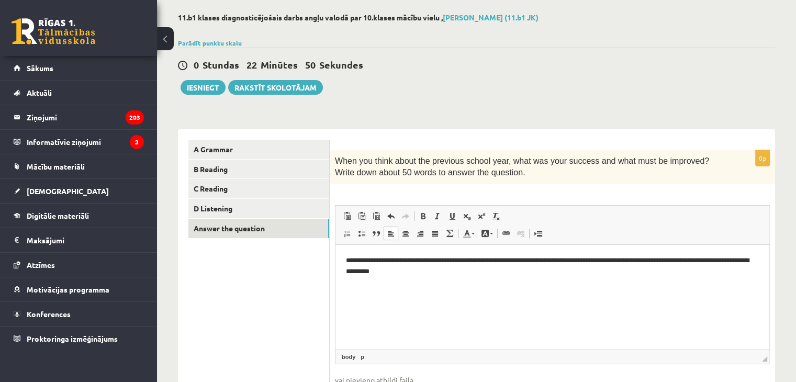
scroll to position [48, 0]
click at [203, 94] on button "Iesniegt" at bounding box center [203, 88] width 45 height 15
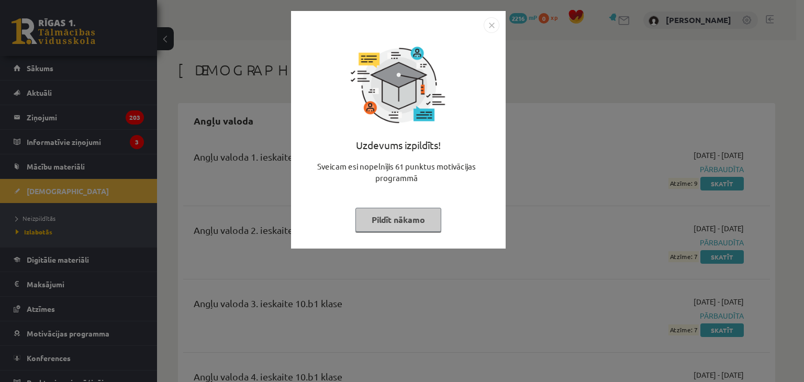
click at [417, 223] on button "Pildīt nākamo" at bounding box center [398, 220] width 86 height 24
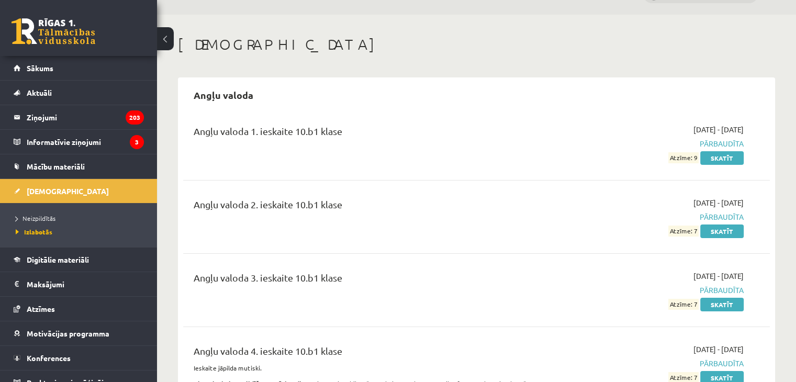
scroll to position [31, 0]
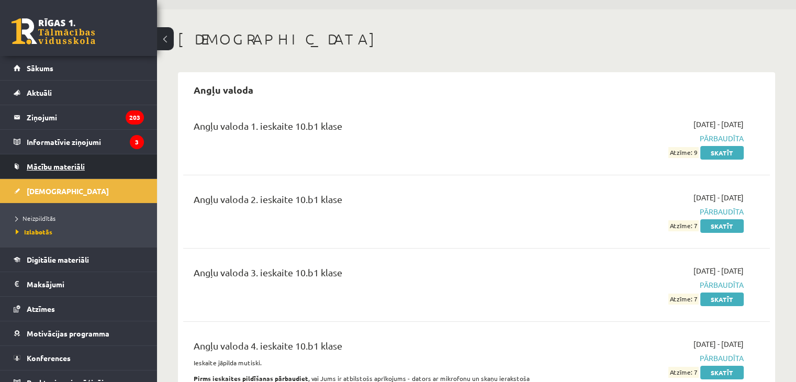
click at [27, 165] on span "Mācību materiāli" at bounding box center [56, 166] width 58 height 9
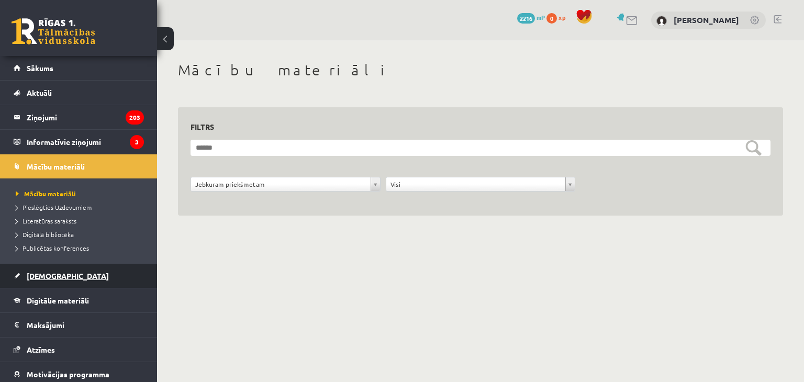
click at [42, 279] on span "[DEMOGRAPHIC_DATA]" at bounding box center [68, 275] width 82 height 9
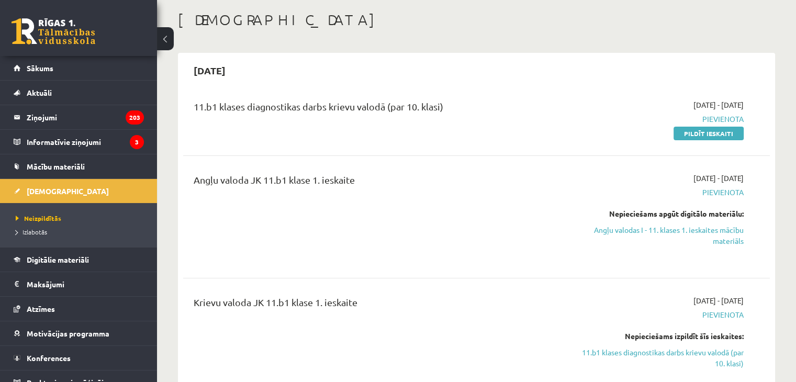
scroll to position [53, 0]
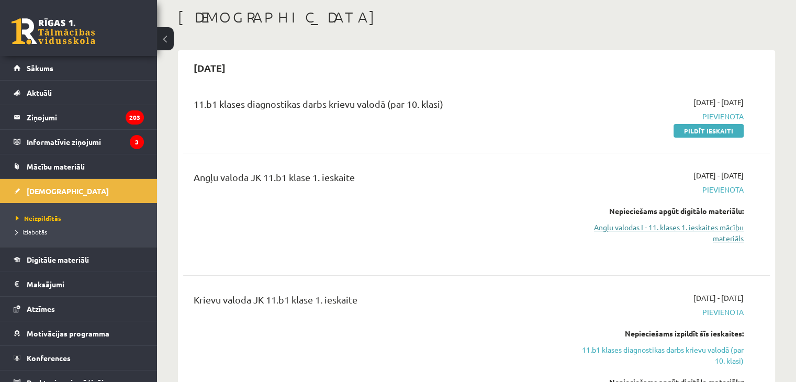
click at [719, 228] on link "Angļu valodas I - 11. klases 1. ieskaites mācību materiāls" at bounding box center [657, 233] width 173 height 22
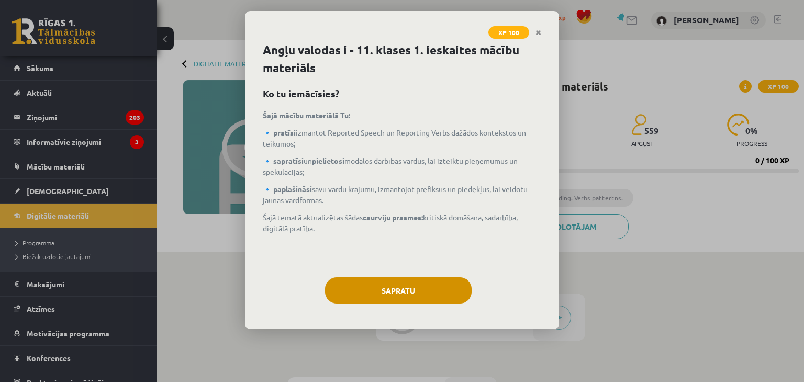
click at [431, 296] on button "Sapratu" at bounding box center [398, 290] width 147 height 26
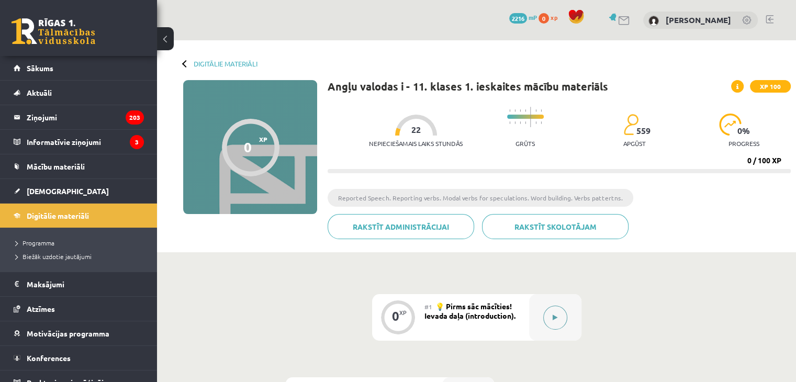
click at [552, 316] on button at bounding box center [555, 318] width 24 height 24
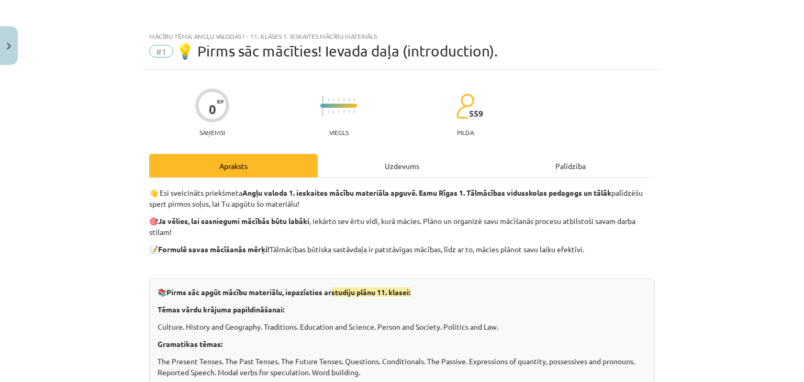
click at [432, 176] on div "Uzdevums" at bounding box center [402, 166] width 169 height 24
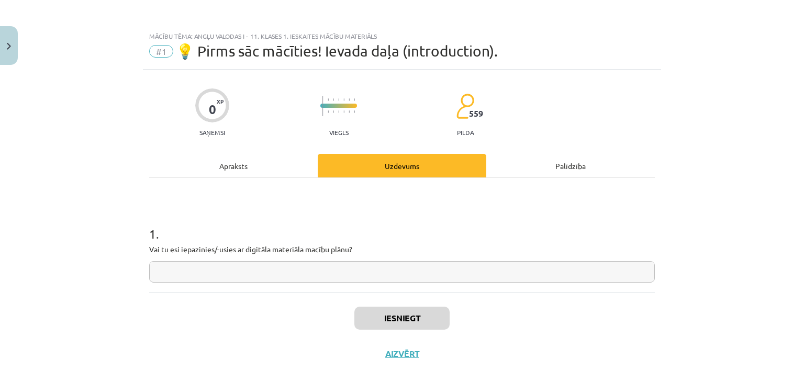
scroll to position [15, 0]
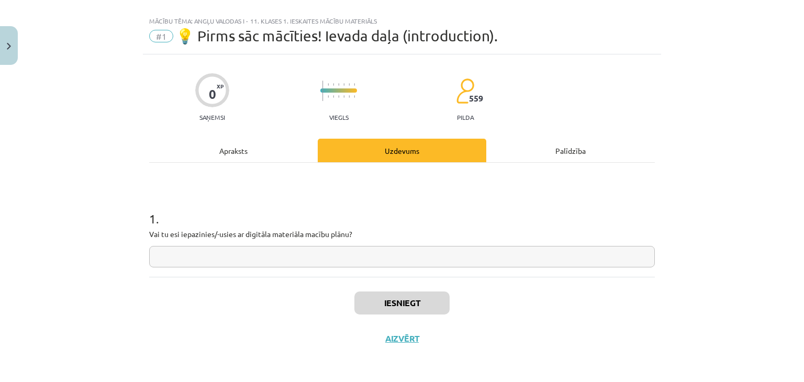
click at [424, 250] on input "text" at bounding box center [402, 256] width 506 height 21
type input "**"
click at [426, 298] on button "Iesniegt" at bounding box center [401, 303] width 95 height 23
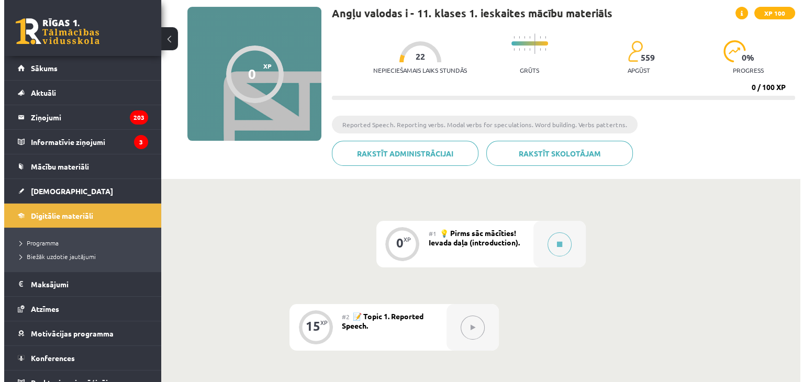
scroll to position [84, 0]
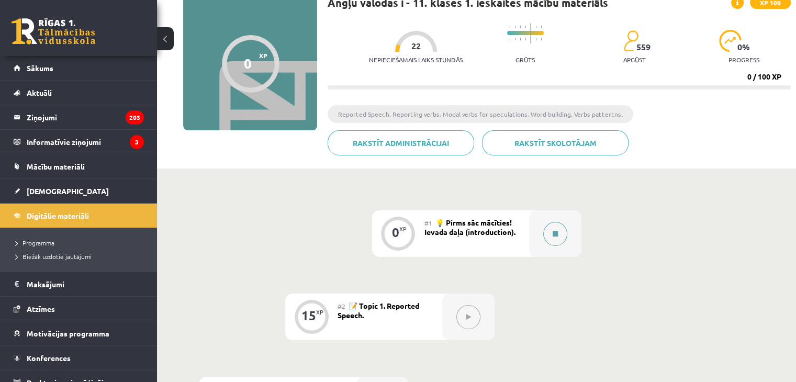
click at [566, 233] on button at bounding box center [555, 234] width 24 height 24
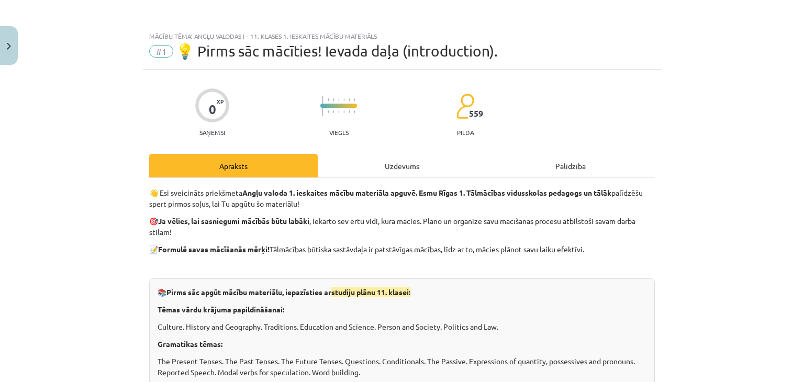
click at [426, 164] on div "Uzdevums" at bounding box center [402, 166] width 169 height 24
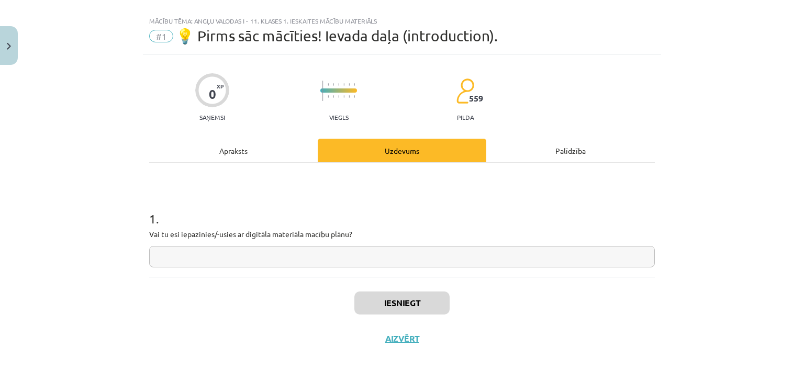
click at [444, 258] on input "text" at bounding box center [402, 256] width 506 height 21
type input "**"
click at [426, 310] on button "Iesniegt" at bounding box center [401, 303] width 95 height 23
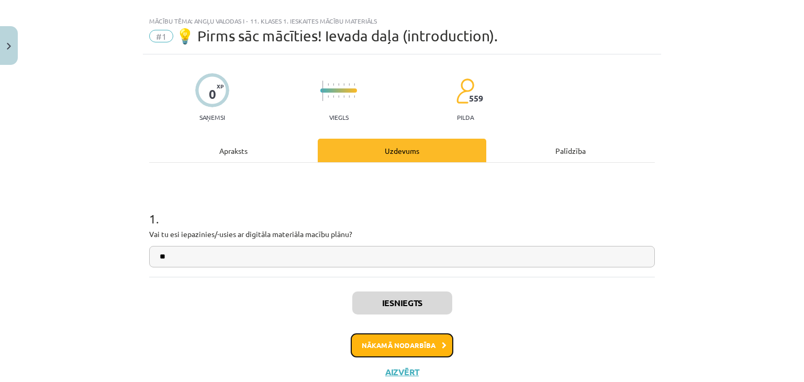
click at [418, 342] on button "Nākamā nodarbība" at bounding box center [402, 345] width 103 height 24
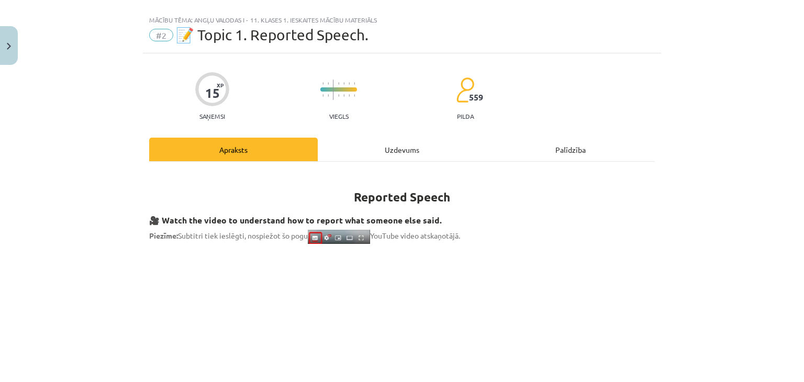
scroll to position [0, 0]
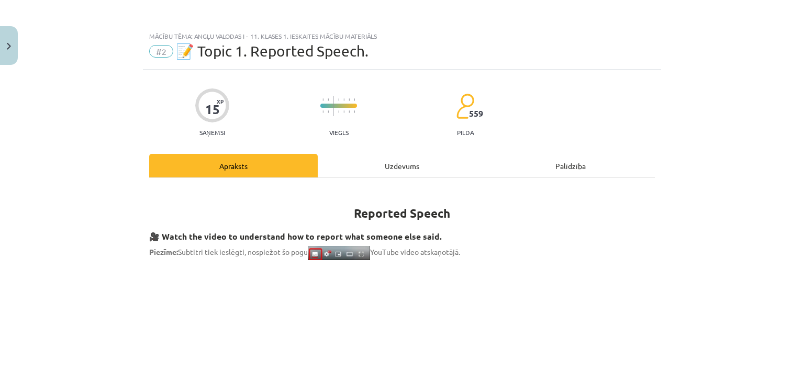
click at [386, 176] on div "Uzdevums" at bounding box center [402, 166] width 169 height 24
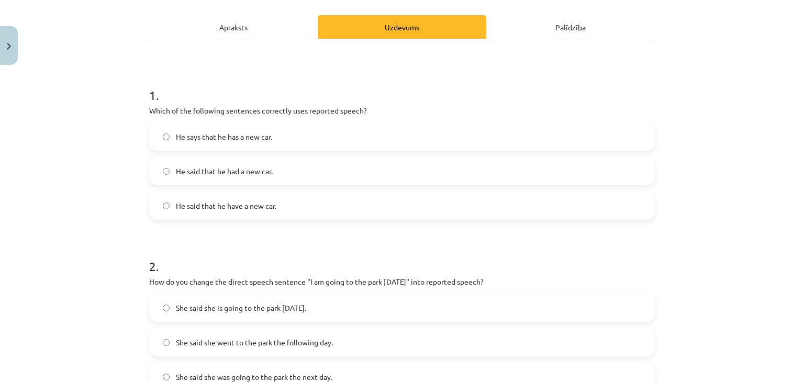
scroll to position [139, 0]
click at [243, 24] on div "Apraksts" at bounding box center [233, 27] width 169 height 24
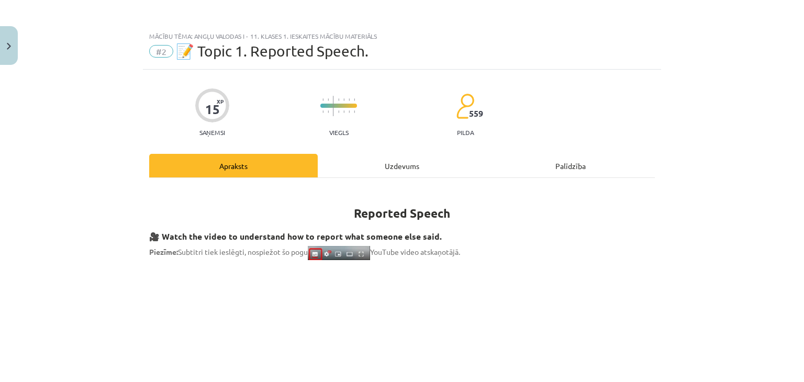
scroll to position [0, 0]
click at [403, 188] on h1 "Reported Speech" at bounding box center [402, 203] width 506 height 33
click at [421, 177] on div "Uzdevums" at bounding box center [402, 166] width 169 height 24
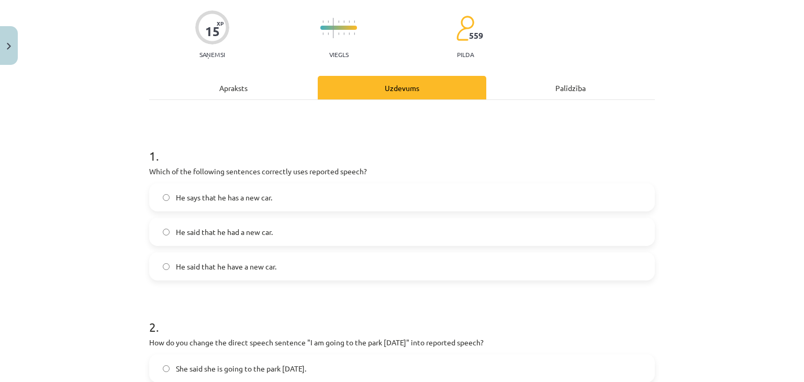
scroll to position [90, 0]
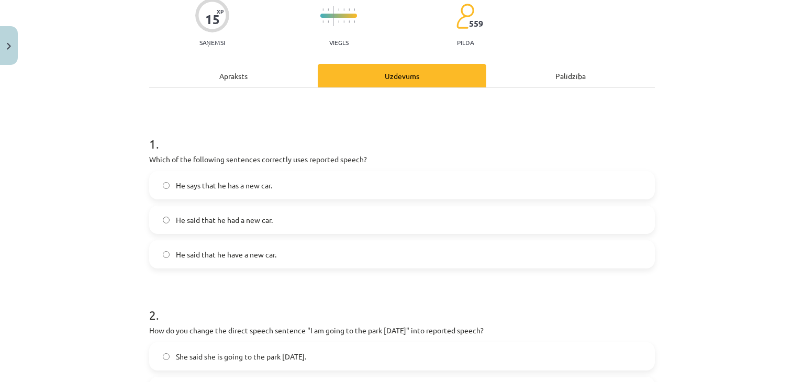
click at [204, 262] on label "He said that he have a new car." at bounding box center [402, 254] width 504 height 26
click at [280, 225] on label "He said that he had a new car." at bounding box center [402, 220] width 504 height 26
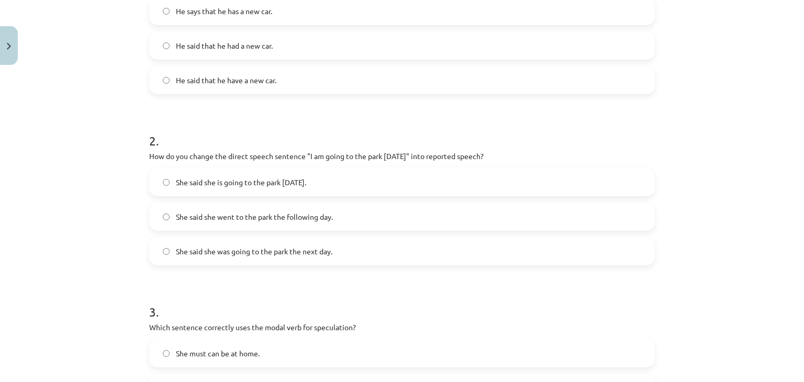
scroll to position [279, 0]
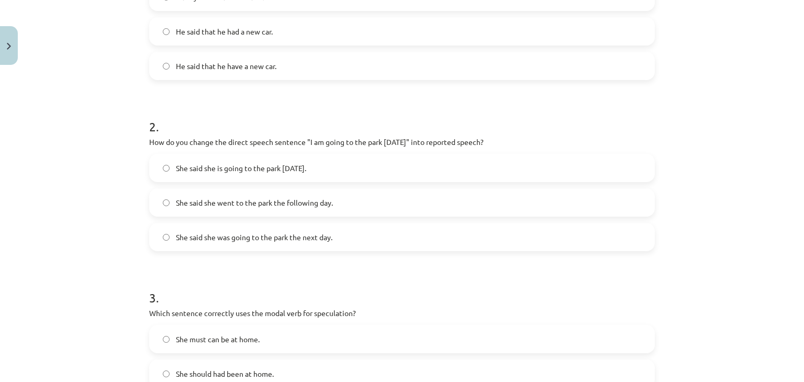
click at [534, 168] on label "She said she is going to the park [DATE]." at bounding box center [402, 168] width 504 height 26
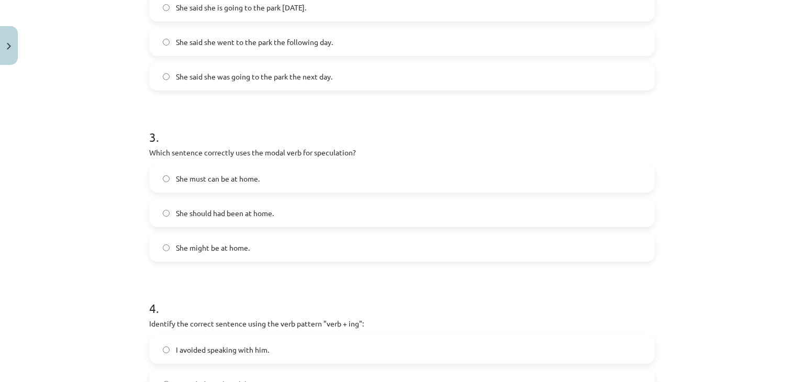
scroll to position [460, 0]
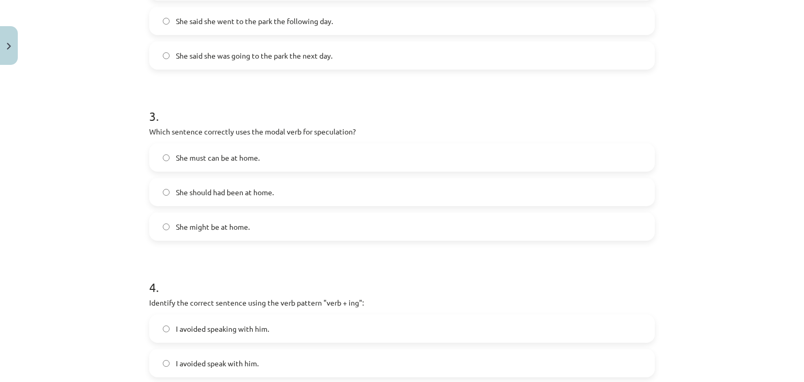
click at [425, 223] on label "She might be at home." at bounding box center [402, 227] width 504 height 26
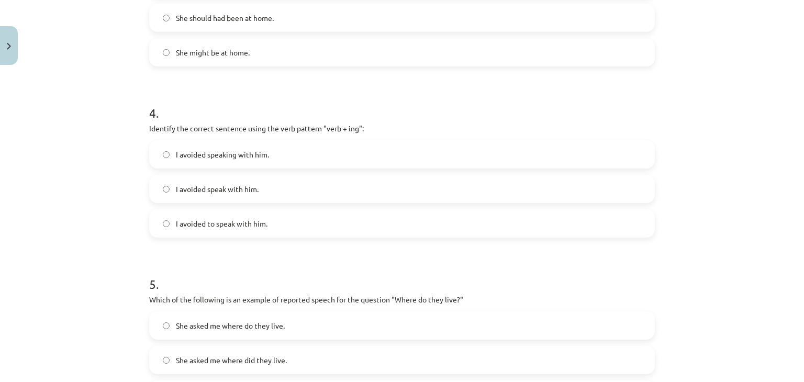
scroll to position [655, 0]
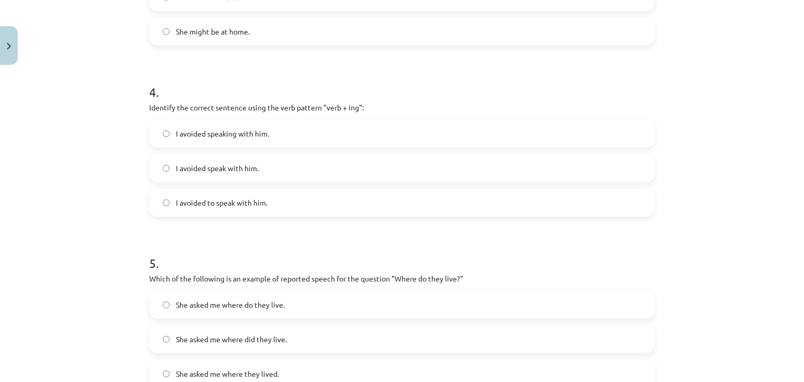
click at [372, 127] on label "I avoided speaking with him." at bounding box center [402, 133] width 504 height 26
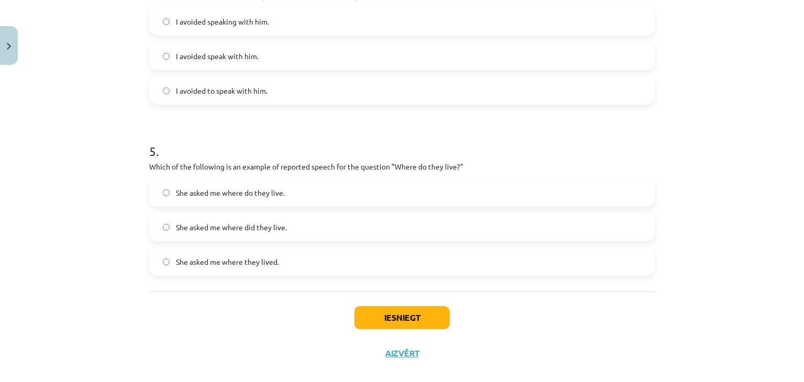
scroll to position [783, 0]
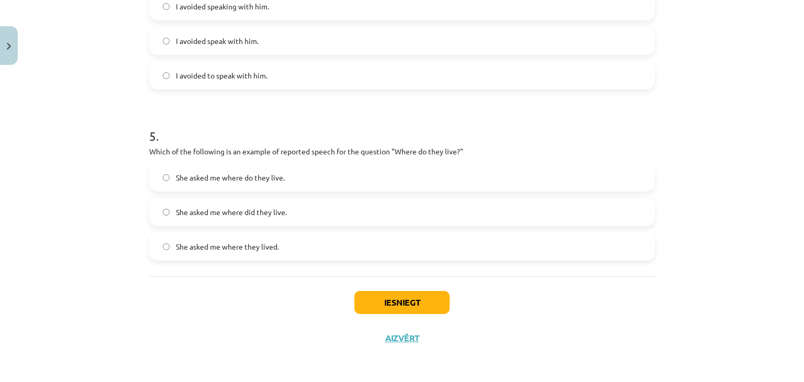
click at [438, 172] on label "She asked me where do they live." at bounding box center [402, 177] width 504 height 26
click at [356, 242] on label "She asked me where they lived." at bounding box center [402, 246] width 504 height 26
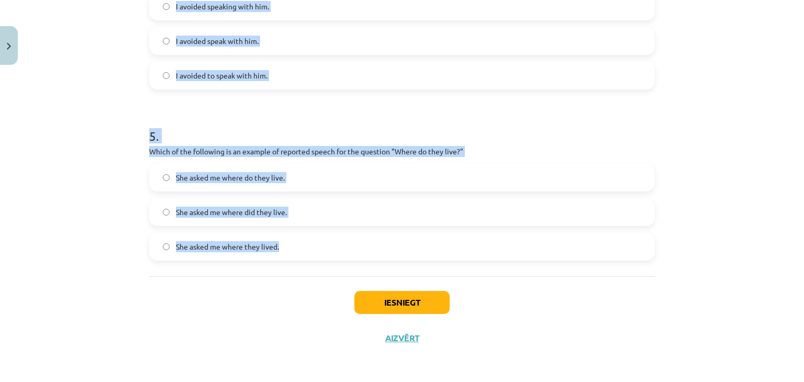
drag, startPoint x: 142, startPoint y: 162, endPoint x: 393, endPoint y: 250, distance: 265.6
copy form "1 . Which of the following sentences correctly uses reported speech? He says th…"
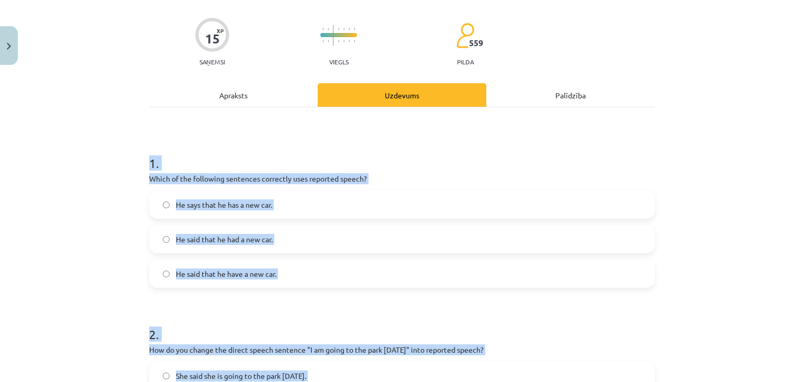
scroll to position [0, 0]
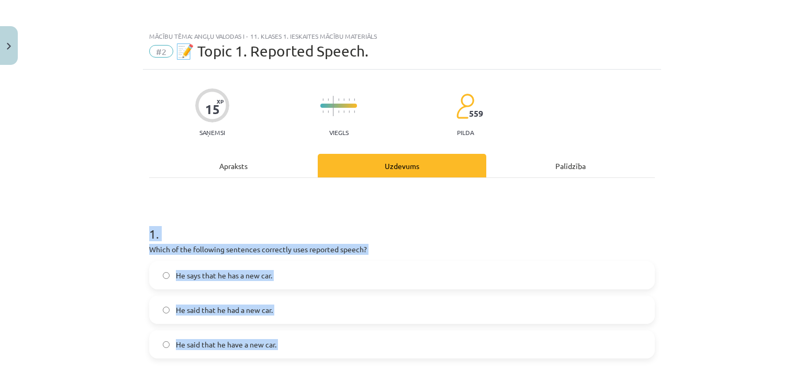
click at [590, 227] on h1 "1 ." at bounding box center [402, 224] width 506 height 32
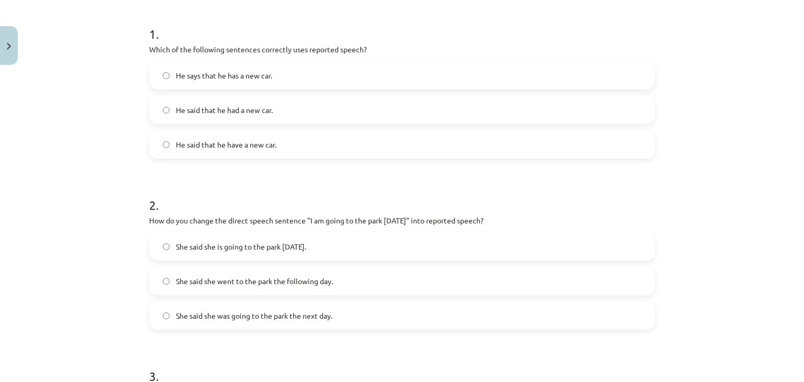
scroll to position [201, 0]
click at [231, 315] on span "She said she was going to the park the next day." at bounding box center [254, 314] width 157 height 11
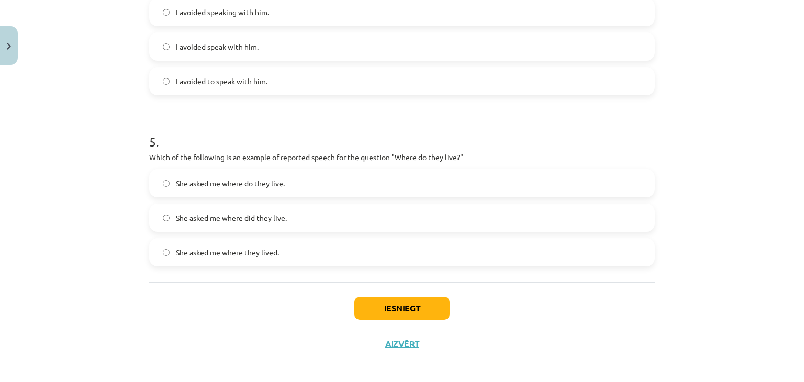
scroll to position [783, 0]
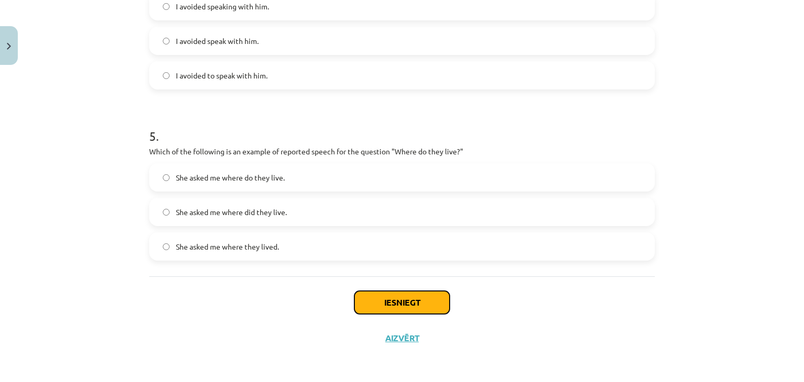
click at [427, 309] on button "Iesniegt" at bounding box center [401, 302] width 95 height 23
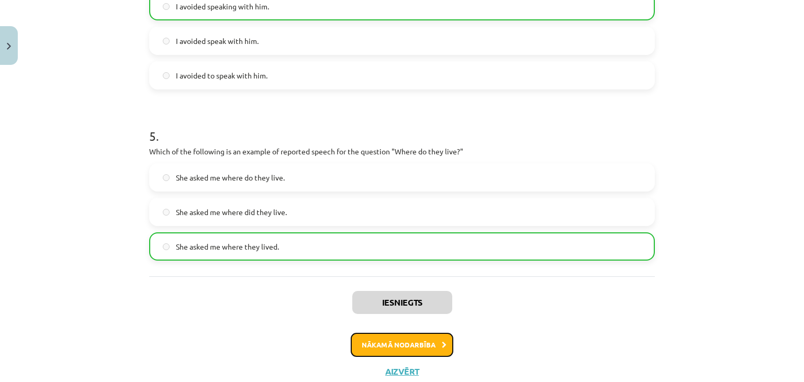
click at [413, 350] on button "Nākamā nodarbība" at bounding box center [402, 345] width 103 height 24
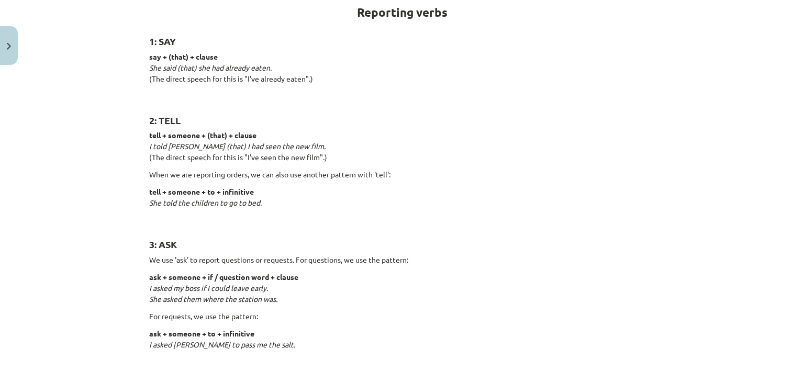
scroll to position [26, 0]
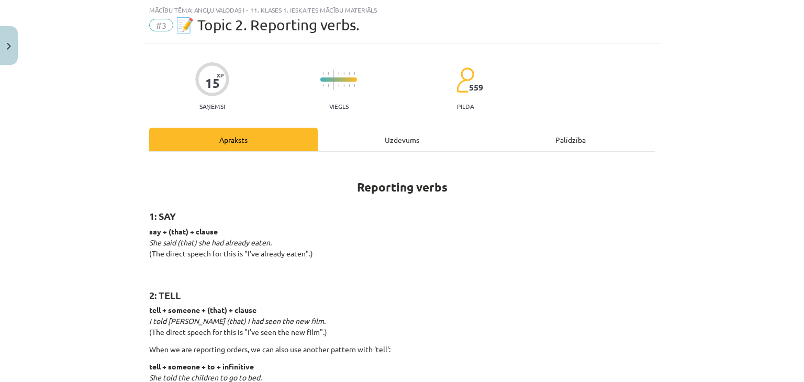
click at [378, 138] on div "Uzdevums" at bounding box center [402, 140] width 169 height 24
